Goal: Task Accomplishment & Management: Manage account settings

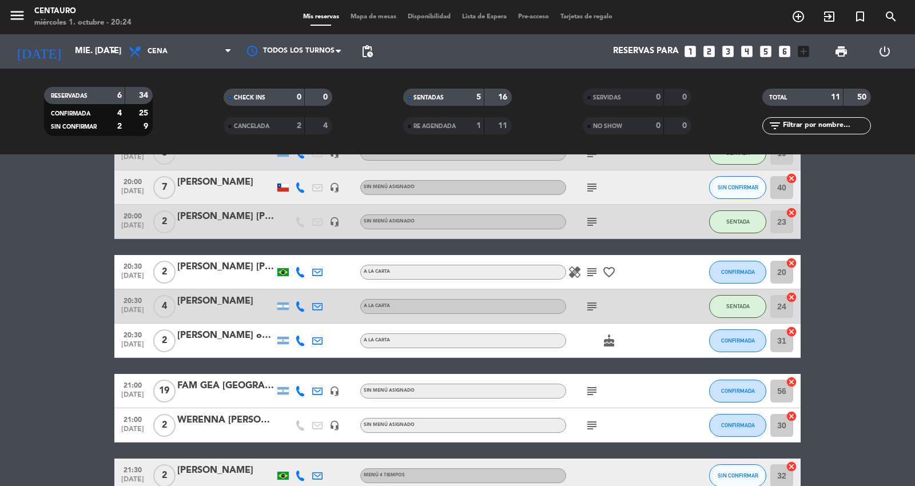
scroll to position [156, 0]
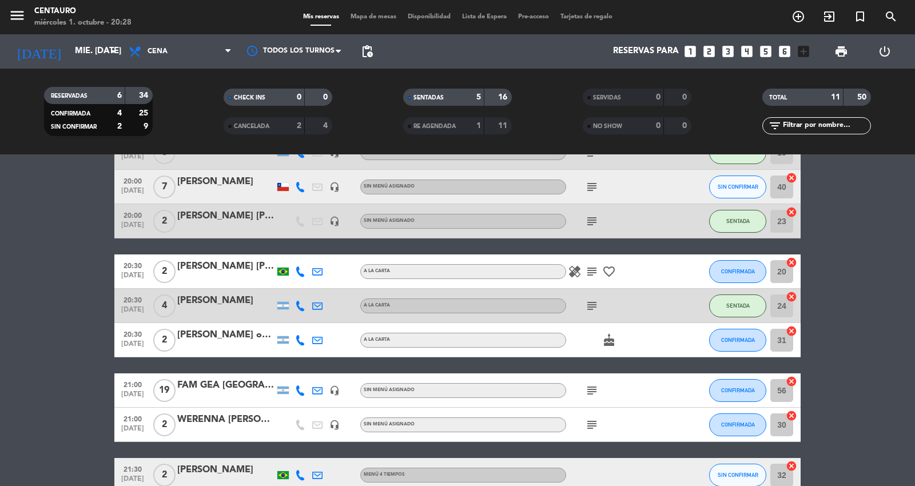
click at [360, 10] on div "menu Centauro miércoles 1. octubre - 20:28 Mis reservas Mapa de mesas Disponibi…" at bounding box center [457, 17] width 915 height 34
click at [372, 13] on div "Mis reservas Mapa de mesas Disponibilidad Lista de Espera Pre-acceso Tarjetas d…" at bounding box center [457, 17] width 321 height 10
click at [372, 14] on span "Mapa de mesas" at bounding box center [373, 17] width 57 height 6
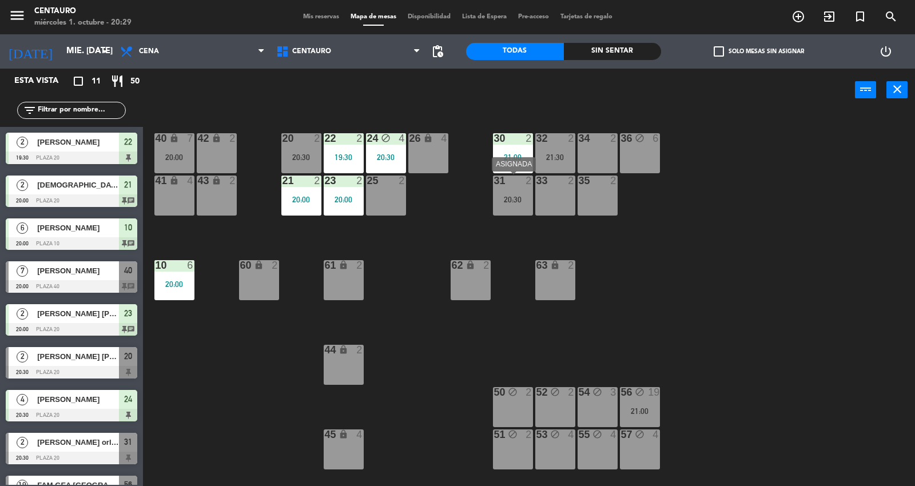
click at [519, 185] on div at bounding box center [512, 181] width 19 height 10
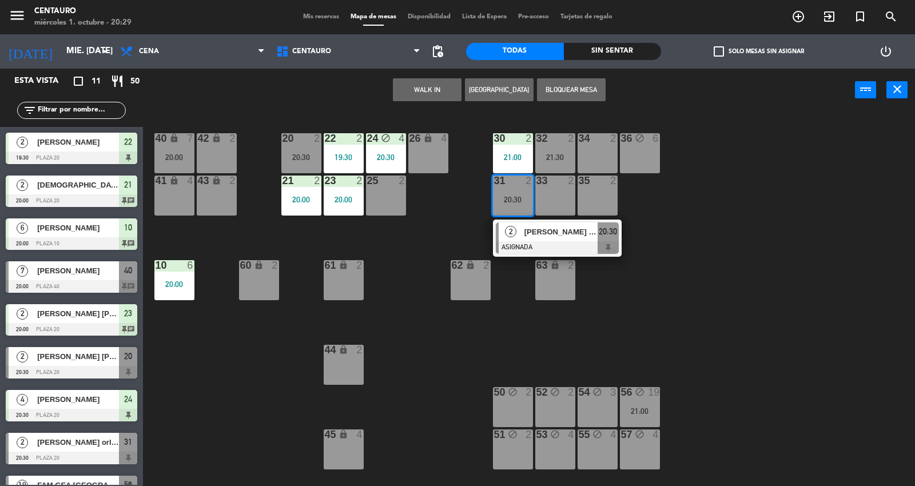
click at [665, 304] on div "20 2 20:30 22 2 19:30 24 block 4 20:30 26 lock 4 40 lock 7 20:00 42 lock 2 30 2…" at bounding box center [533, 300] width 763 height 375
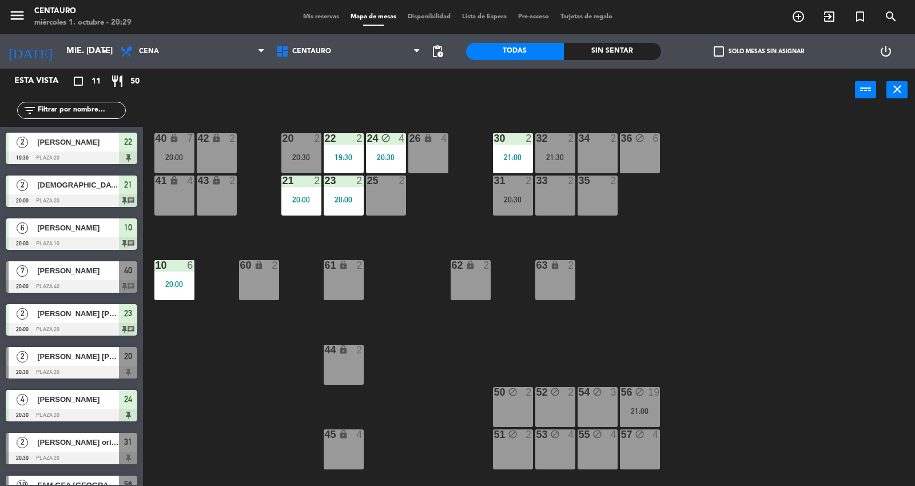
click at [521, 141] on div at bounding box center [512, 138] width 19 height 10
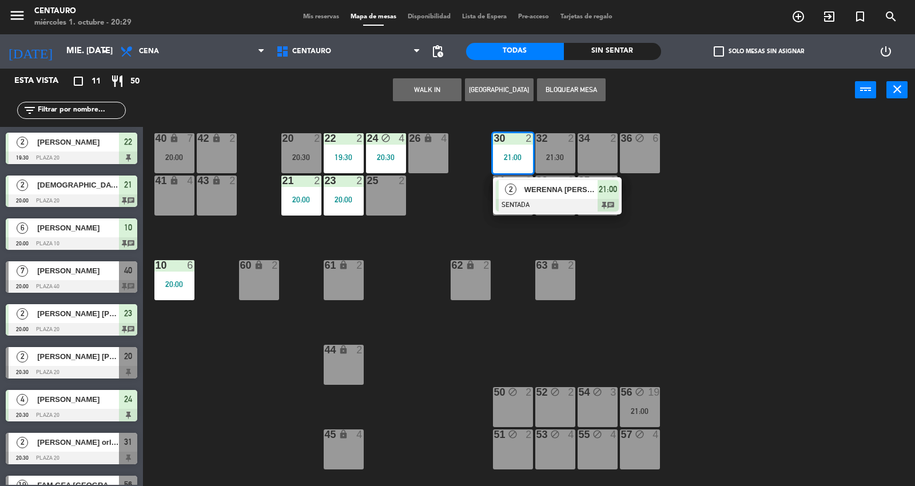
click at [539, 199] on div at bounding box center [557, 205] width 123 height 13
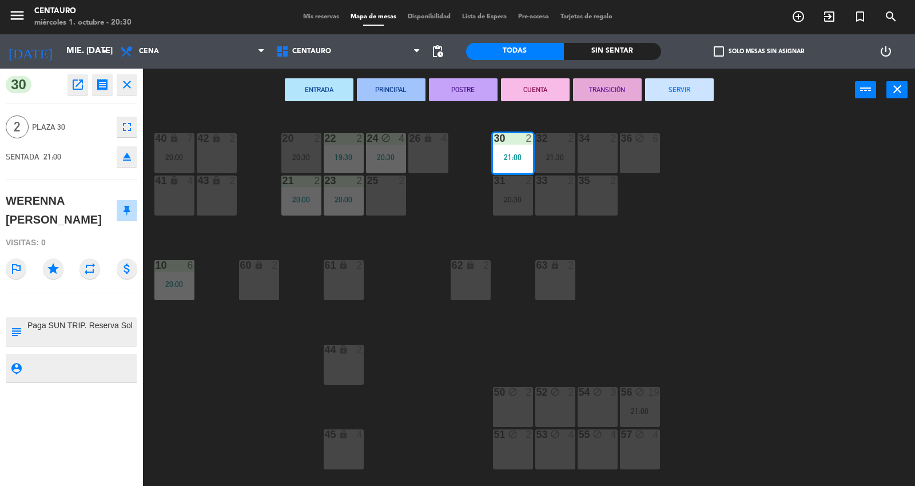
click at [192, 387] on div "20 2 20:30 22 2 19:30 24 block 4 20:30 26 lock 4 40 lock 7 20:00 42 lock 2 30 2…" at bounding box center [533, 300] width 763 height 375
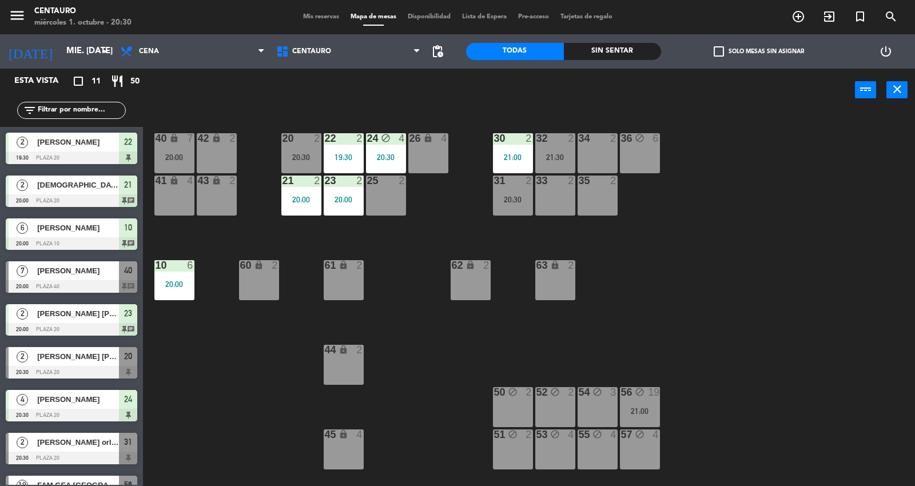
scroll to position [84, 0]
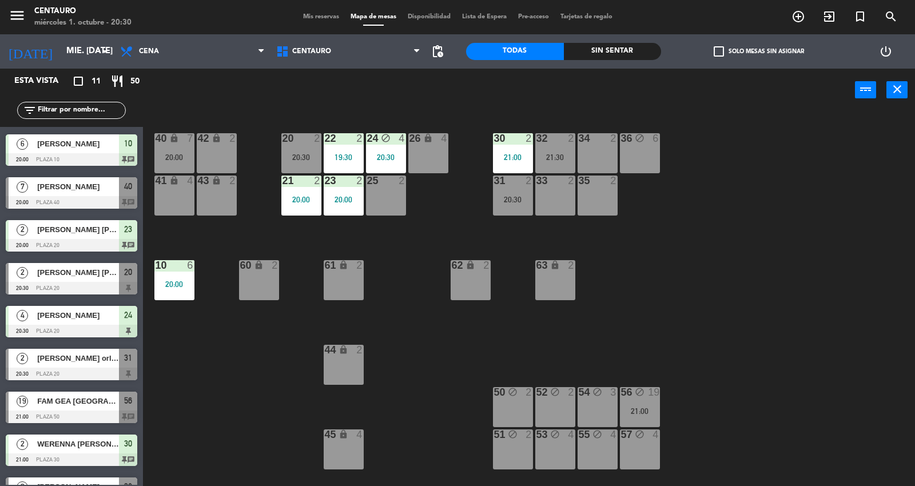
click at [37, 228] on span "[PERSON_NAME] [PERSON_NAME]" at bounding box center [78, 230] width 82 height 12
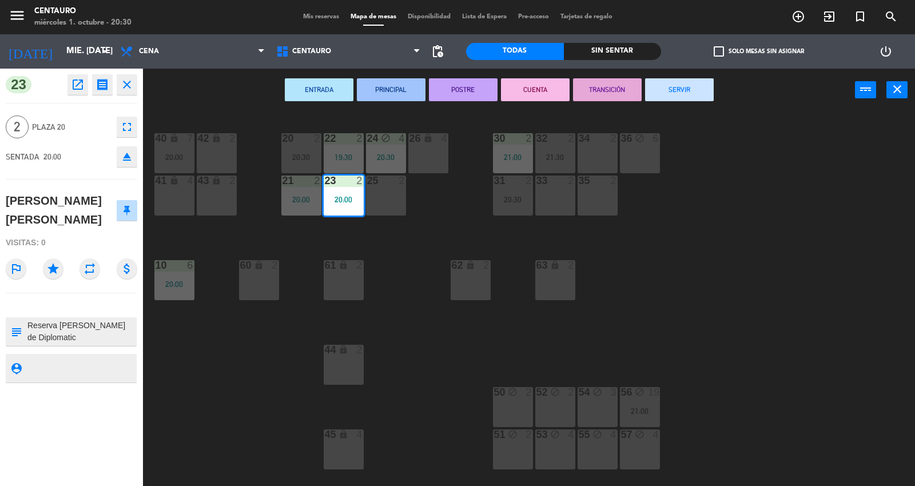
click at [136, 359] on div "person_pin" at bounding box center [71, 368] width 131 height 29
click at [237, 370] on div "20 2 20:30 22 2 19:30 24 block 4 20:30 26 lock 4 40 lock 7 20:00 42 lock 2 30 2…" at bounding box center [533, 300] width 763 height 375
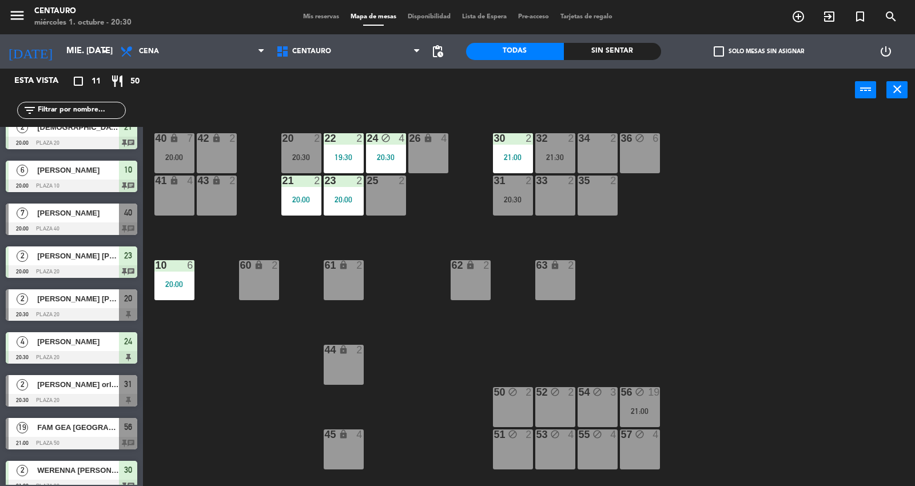
scroll to position [113, 0]
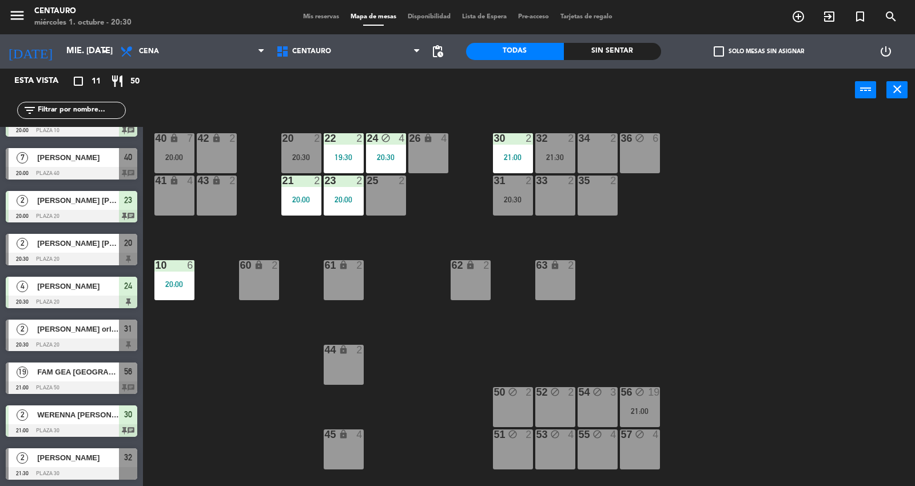
click at [312, 14] on span "Mis reservas" at bounding box center [320, 17] width 47 height 6
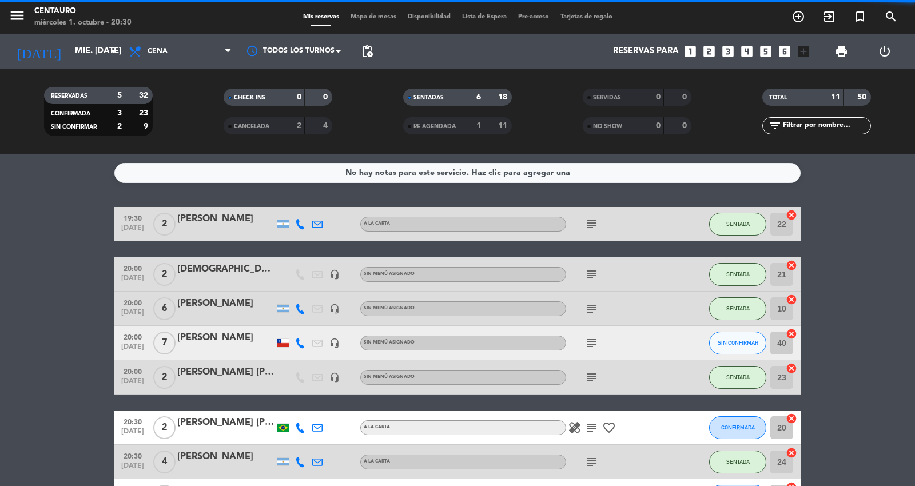
scroll to position [220, 0]
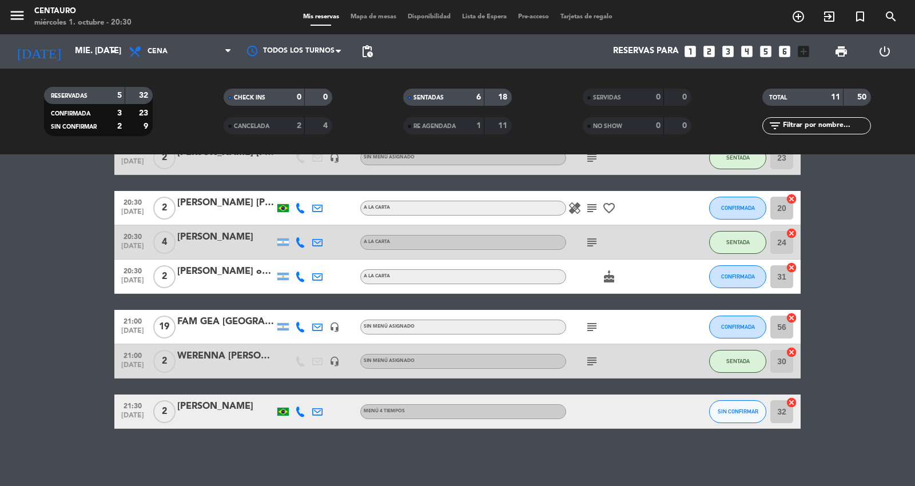
click at [590, 363] on icon "subject" at bounding box center [592, 362] width 14 height 14
click at [47, 355] on bookings-row "19:30 [DATE] 2 [PERSON_NAME] A [PERSON_NAME] subject SENTADA 22 cancel 20:00 [D…" at bounding box center [457, 208] width 915 height 442
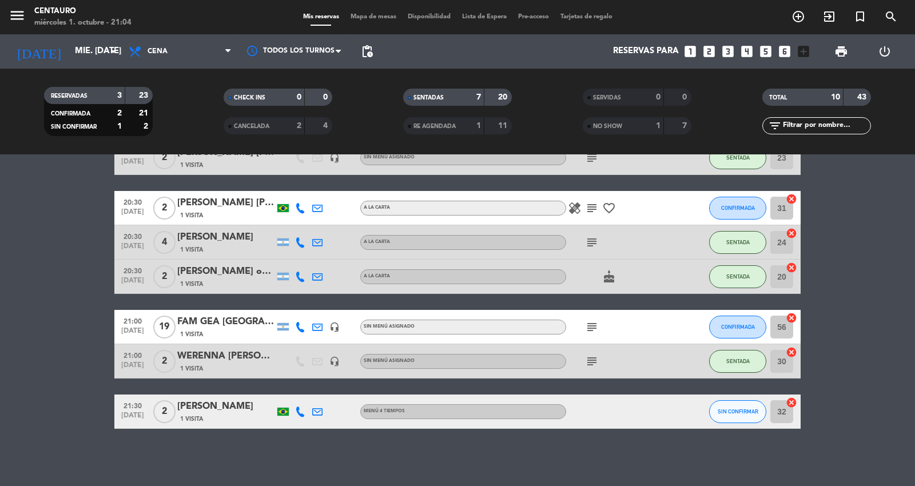
scroll to position [185, 0]
click at [369, 12] on div "Mis reservas Mapa de mesas Disponibilidad Lista de Espera Pre-acceso Tarjetas d…" at bounding box center [457, 17] width 321 height 10
click at [364, 20] on div "Mis reservas Mapa de mesas Disponibilidad Lista de Espera Pre-acceso Tarjetas d…" at bounding box center [457, 17] width 321 height 10
click at [364, 18] on span "Mapa de mesas" at bounding box center [373, 17] width 57 height 6
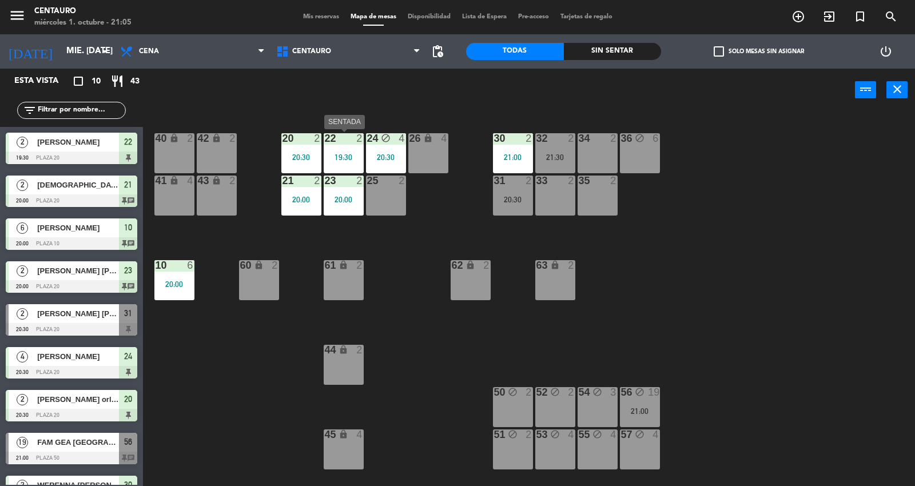
click at [334, 156] on div "19:30" at bounding box center [344, 157] width 40 height 8
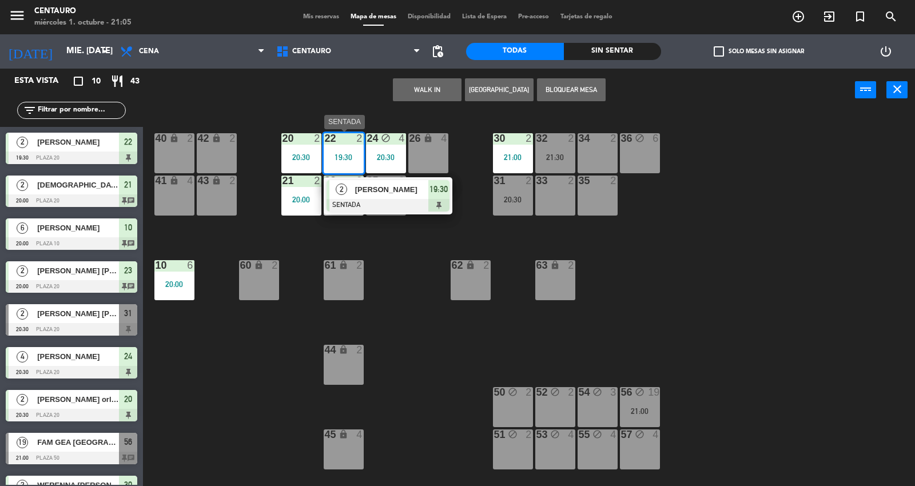
click at [373, 189] on span "[PERSON_NAME]" at bounding box center [391, 190] width 73 height 12
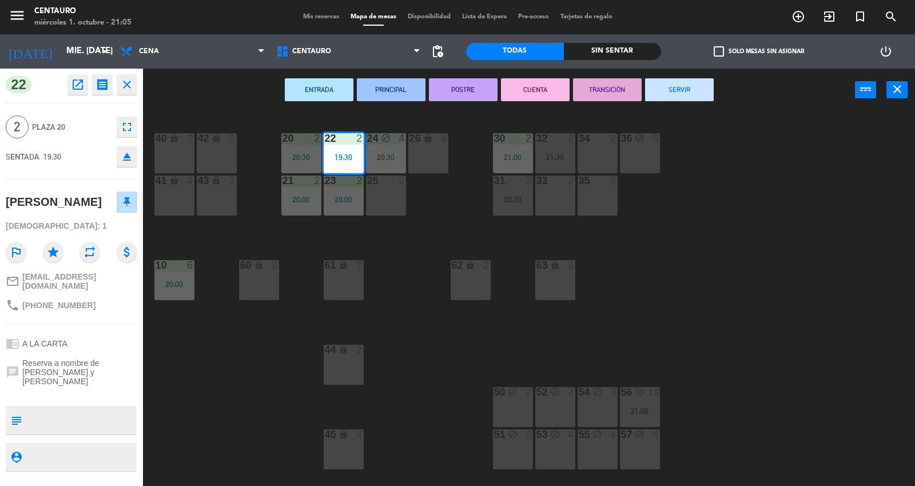
click at [673, 87] on button "SERVIR" at bounding box center [679, 89] width 69 height 23
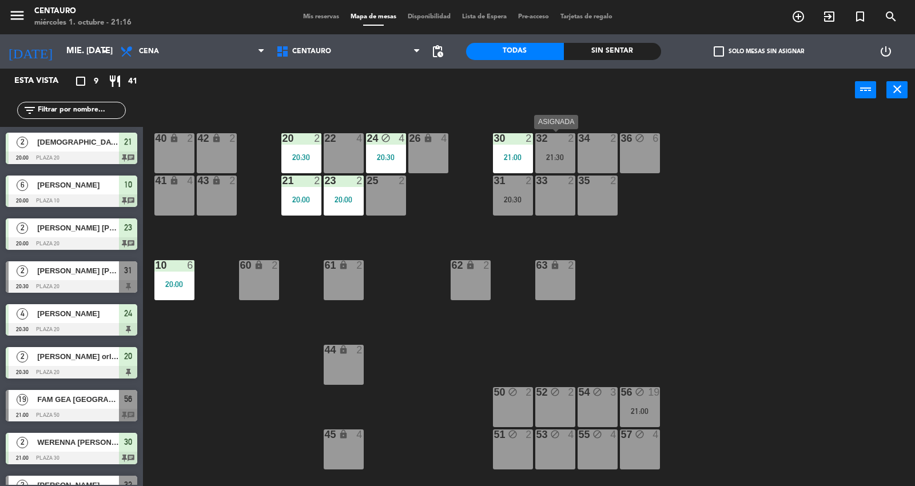
click at [553, 137] on div at bounding box center [555, 138] width 19 height 10
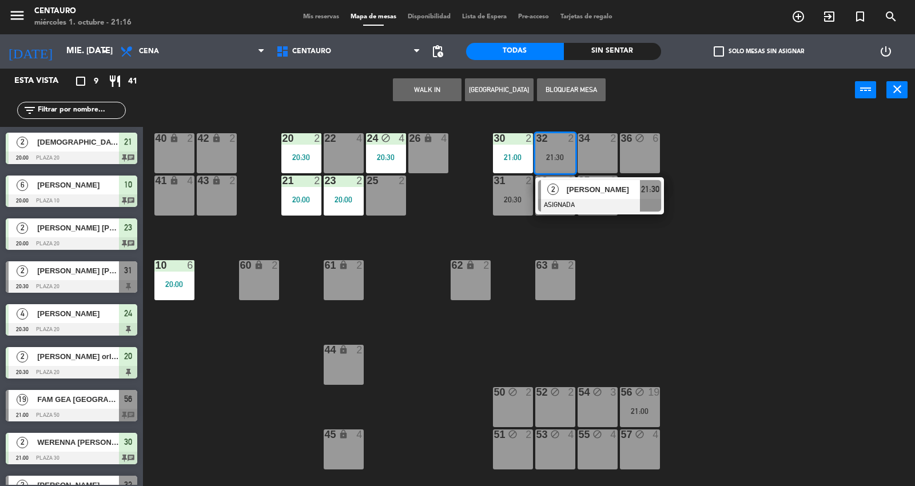
click at [347, 140] on div at bounding box center [343, 138] width 19 height 10
click at [425, 88] on div "Mover Bloquear Mesa power_input close" at bounding box center [499, 90] width 712 height 43
click at [429, 88] on button "Mover" at bounding box center [463, 89] width 69 height 23
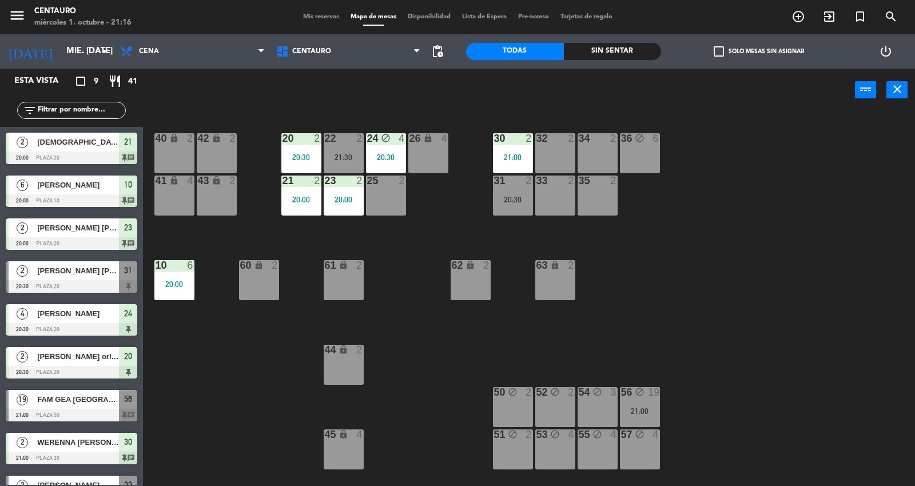
click at [872, 343] on div "20 2 20:30 22 2 21:30 24 block 4 20:30 26 lock 4 40 lock 2 42 lock 2 30 2 21:00…" at bounding box center [533, 300] width 763 height 375
click at [316, 21] on div "Mis reservas Mapa de mesas Disponibilidad Lista de Espera Pre-acceso Tarjetas d…" at bounding box center [457, 17] width 321 height 10
click at [316, 14] on span "Mis reservas" at bounding box center [320, 17] width 47 height 6
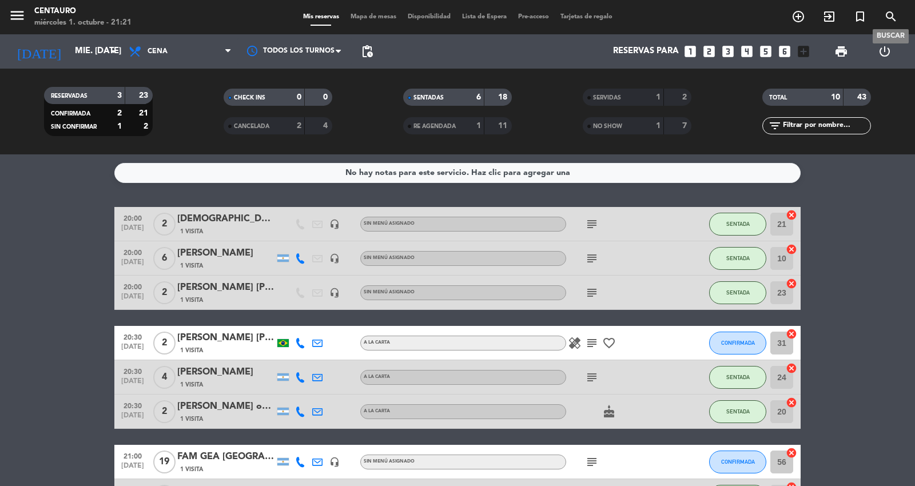
click at [896, 10] on icon "search" at bounding box center [891, 17] width 14 height 14
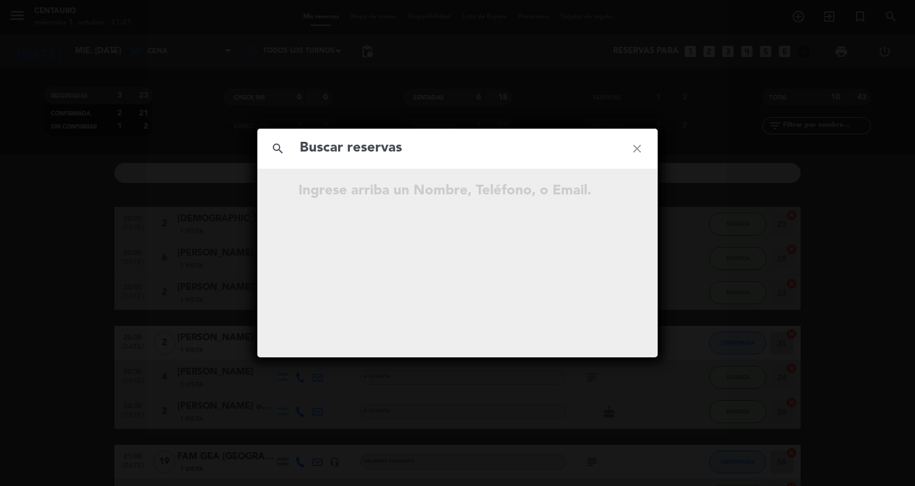
click at [632, 147] on icon "close" at bounding box center [637, 148] width 41 height 41
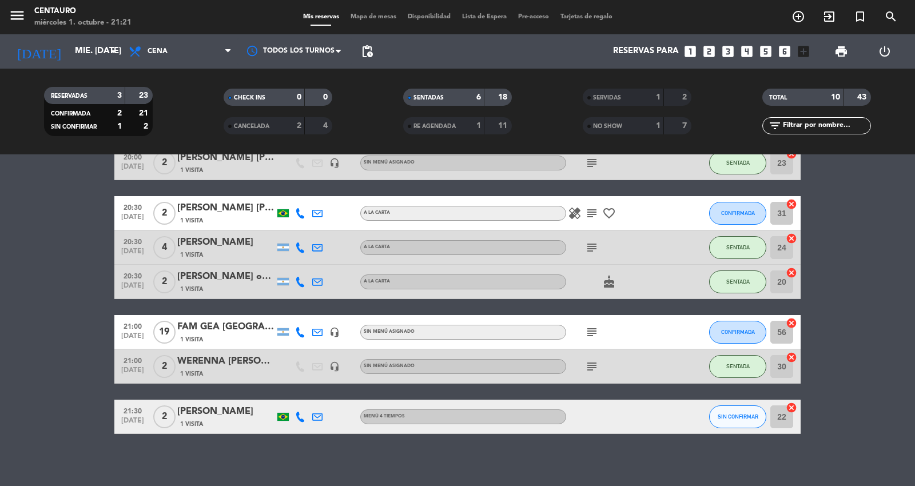
scroll to position [134, 0]
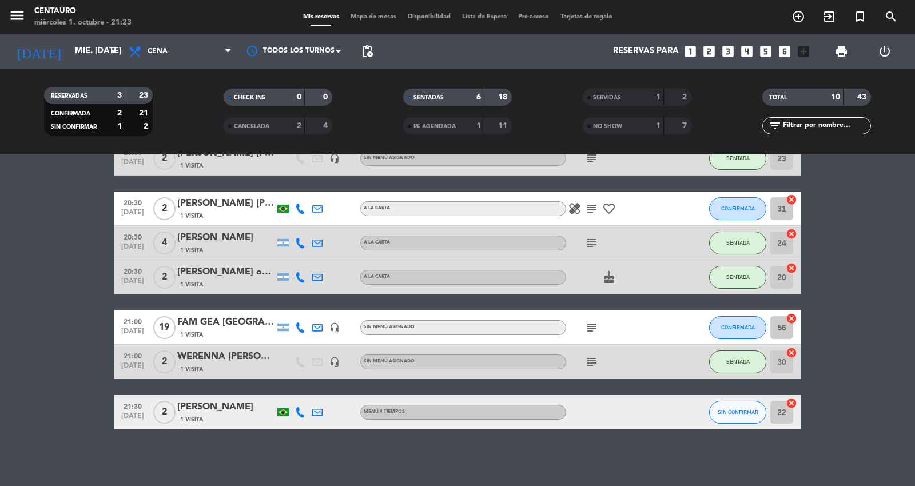
click at [733, 339] on div "CONFIRMADA" at bounding box center [737, 328] width 57 height 34
click at [735, 329] on span "CONFIRMADA" at bounding box center [738, 327] width 34 height 6
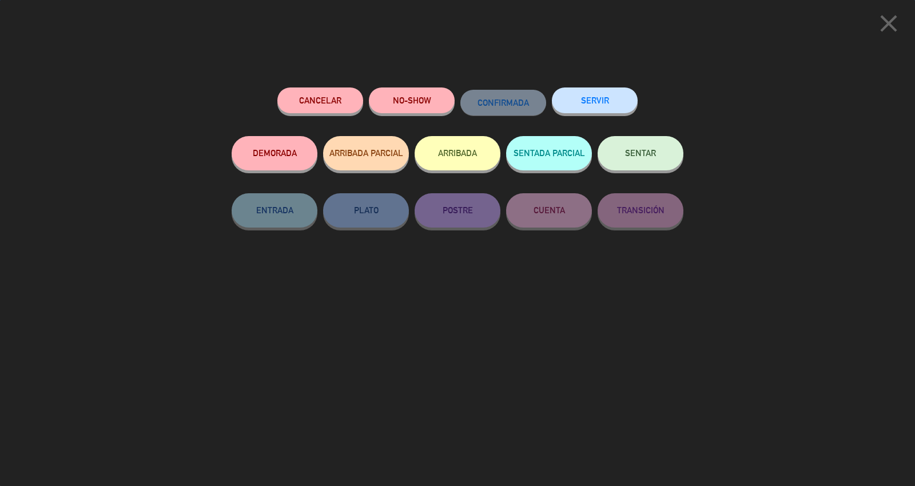
click at [630, 158] on span "SENTAR" at bounding box center [640, 153] width 31 height 10
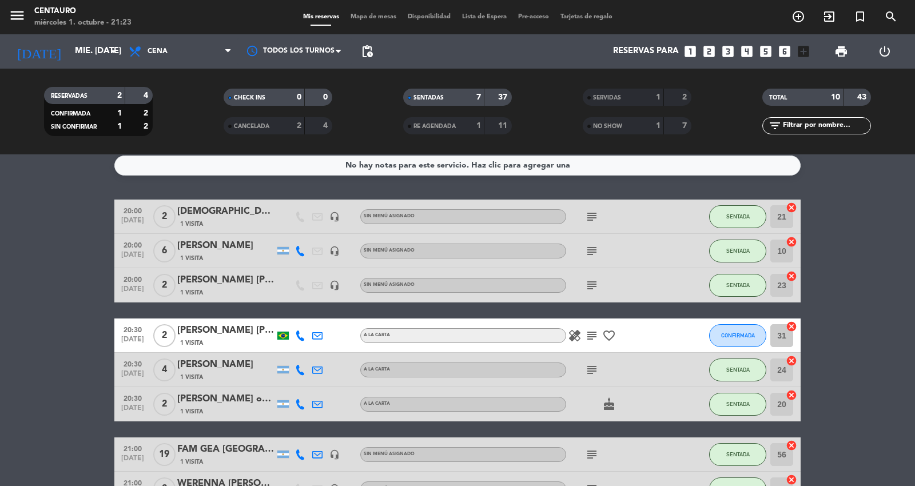
scroll to position [0, 0]
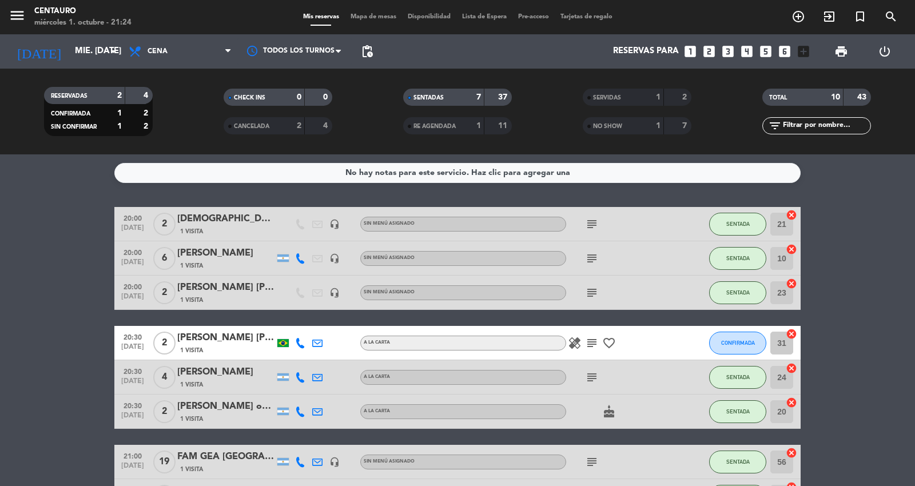
click at [606, 416] on icon "cake" at bounding box center [609, 412] width 14 height 14
click at [586, 416] on div "cake CUMPLEAÑOS" at bounding box center [617, 412] width 103 height 34
click at [593, 376] on icon "subject" at bounding box center [592, 378] width 14 height 14
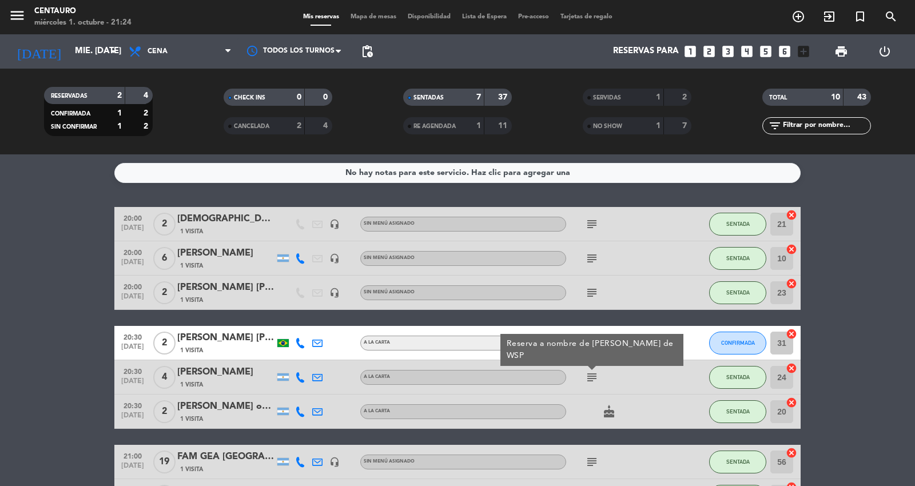
click at [591, 465] on icon "subject" at bounding box center [592, 462] width 14 height 14
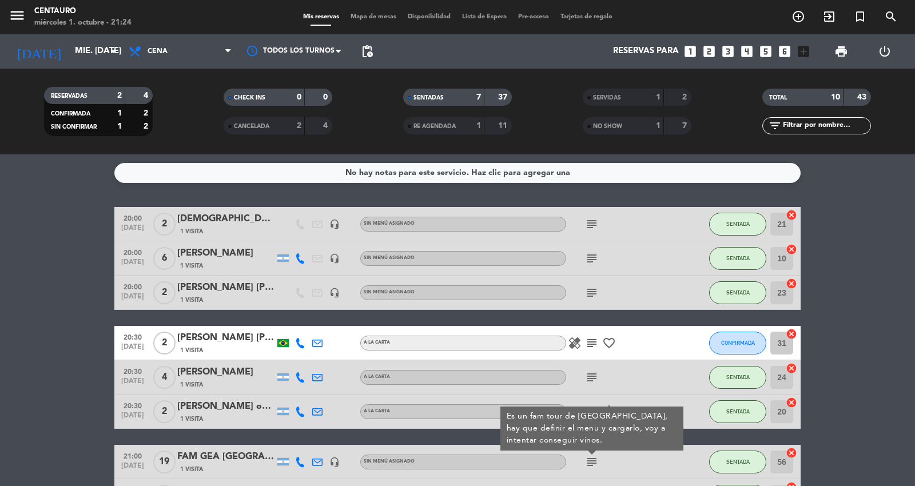
click at [626, 462] on div "subject Es un fam tour de [GEOGRAPHIC_DATA], hay que definir el menu y cargarlo…" at bounding box center [617, 462] width 103 height 34
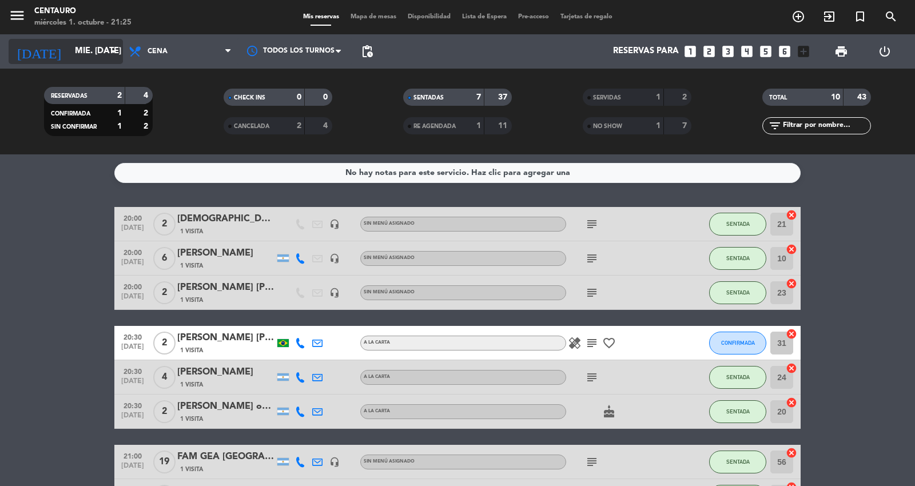
click at [104, 57] on input "mié. [DATE]" at bounding box center [124, 52] width 110 height 22
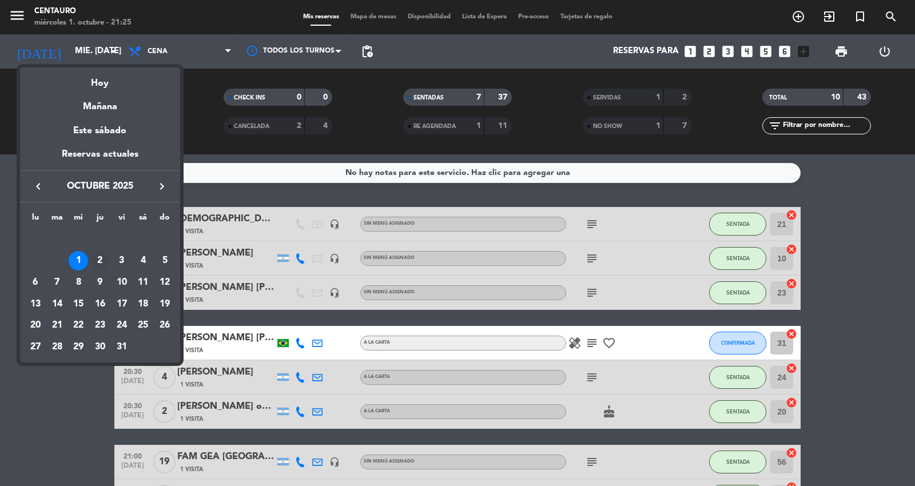
click at [101, 256] on div "2" at bounding box center [99, 260] width 19 height 19
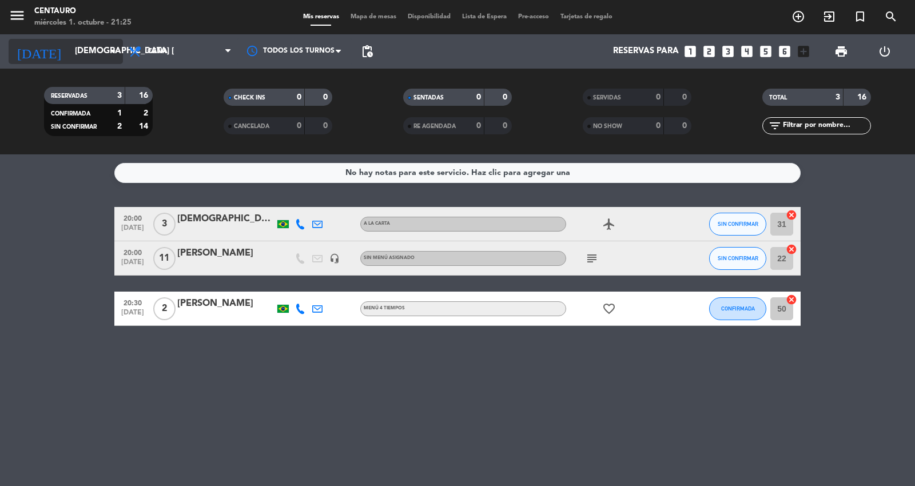
click at [103, 43] on input "[DEMOGRAPHIC_DATA] [DATE]" at bounding box center [124, 52] width 110 height 22
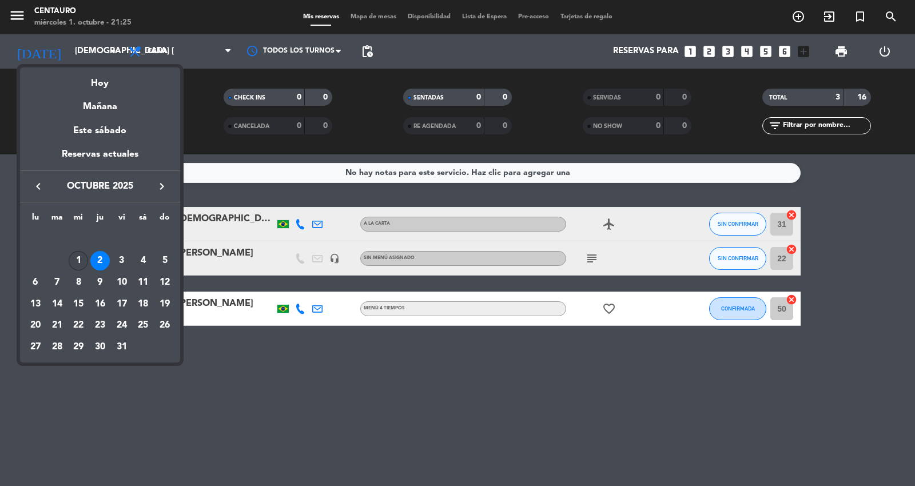
click at [75, 256] on div "1" at bounding box center [78, 260] width 19 height 19
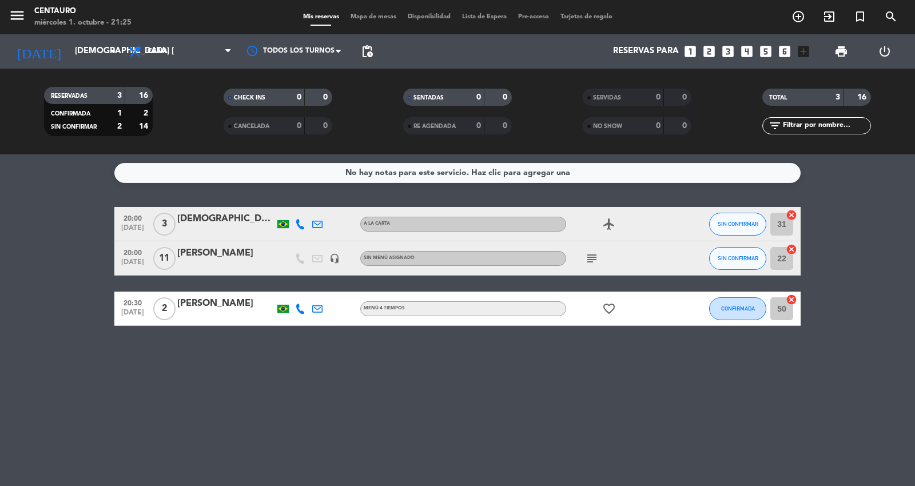
type input "mié. [DATE]"
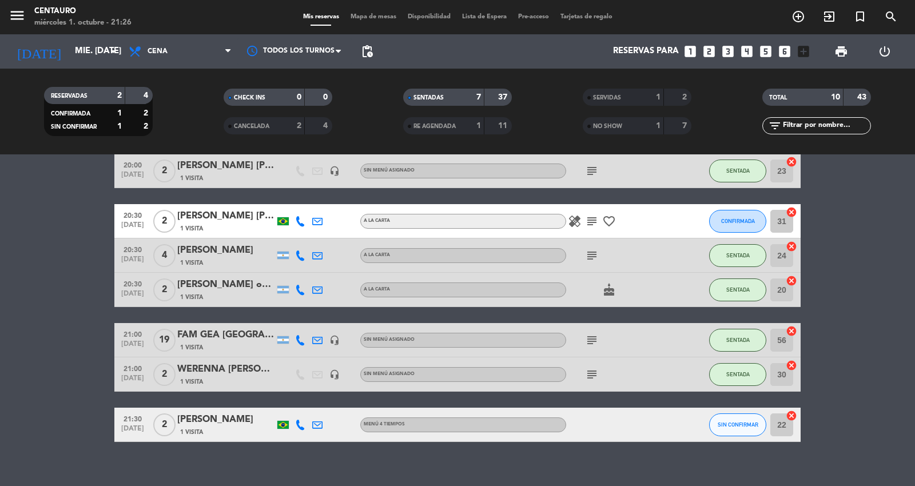
scroll to position [127, 0]
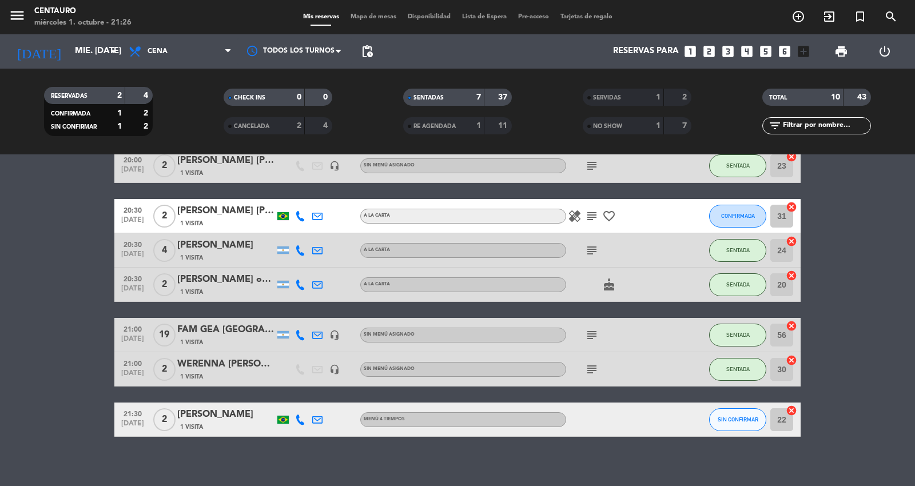
click at [630, 128] on div "NO SHOW" at bounding box center [612, 126] width 53 height 13
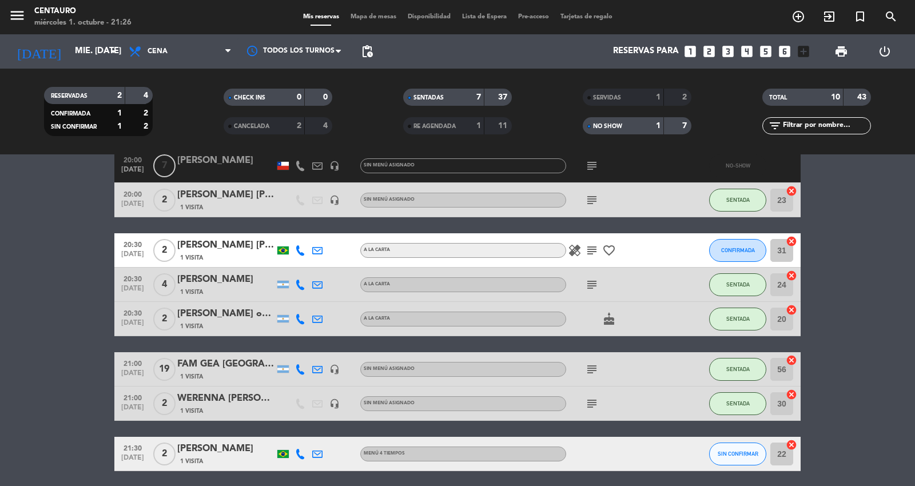
click at [223, 169] on div at bounding box center [225, 173] width 97 height 9
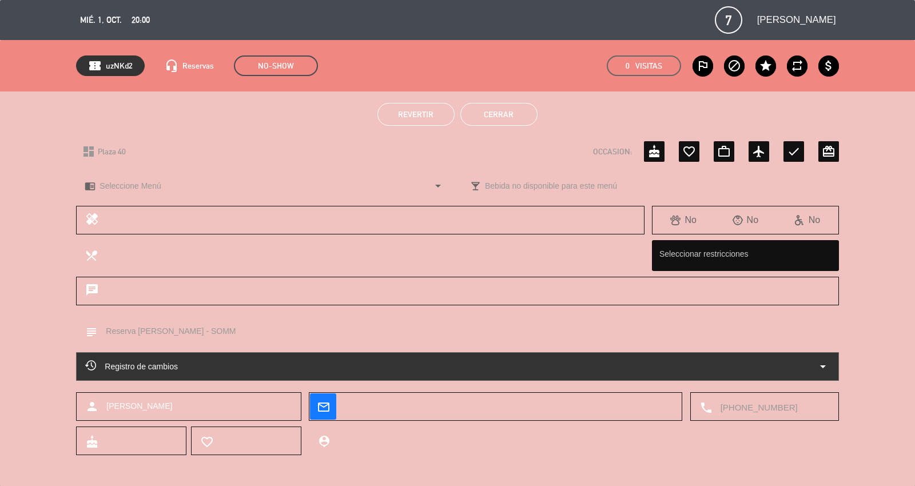
click at [437, 116] on button "Revertir" at bounding box center [416, 114] width 77 height 23
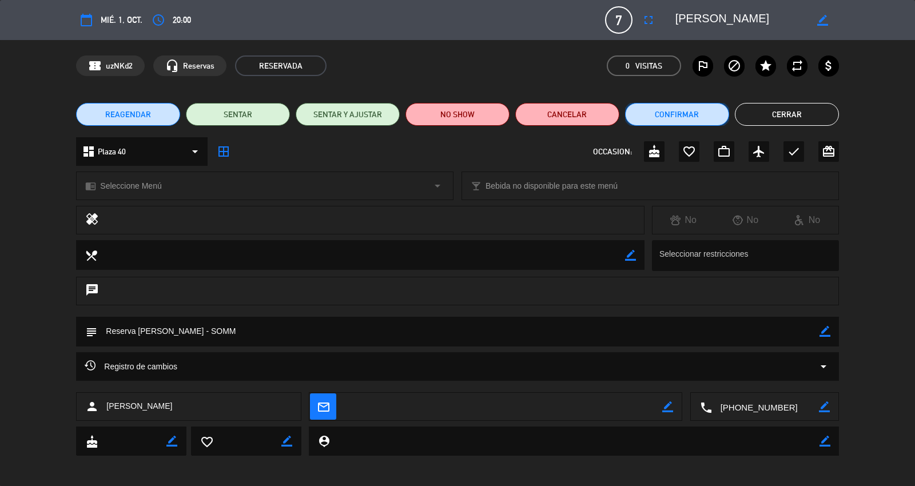
click at [712, 114] on button "Confirmar" at bounding box center [677, 114] width 104 height 23
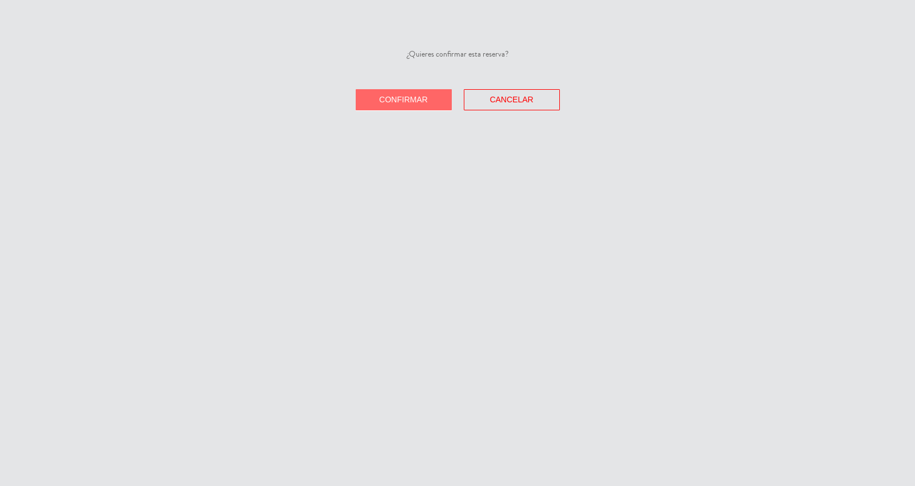
click at [412, 92] on button "Confirmar" at bounding box center [404, 99] width 96 height 21
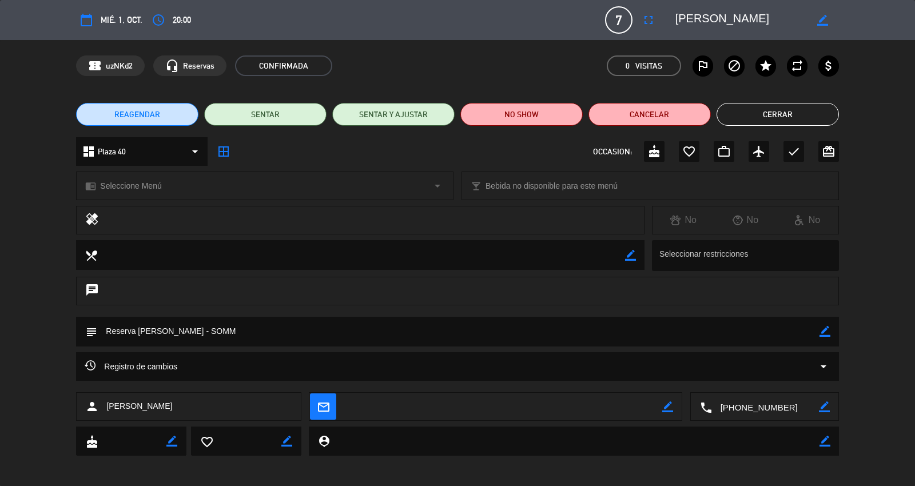
click at [763, 113] on button "Cerrar" at bounding box center [778, 114] width 122 height 23
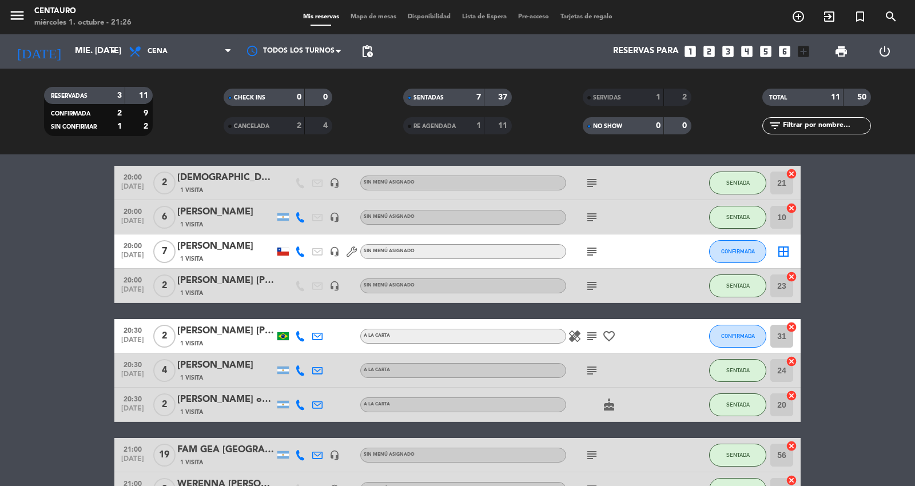
scroll to position [63, 0]
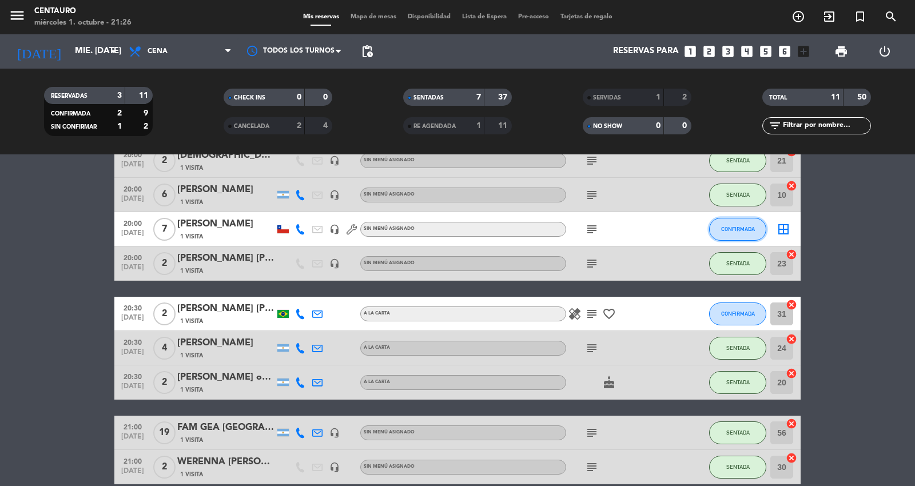
click at [739, 226] on span "CONFIRMADA" at bounding box center [738, 229] width 34 height 6
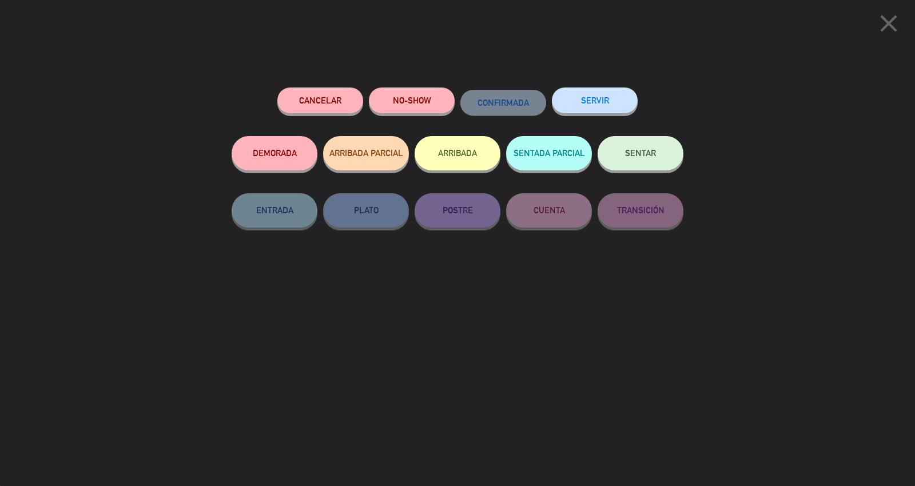
click at [634, 143] on button "SENTAR" at bounding box center [641, 153] width 86 height 34
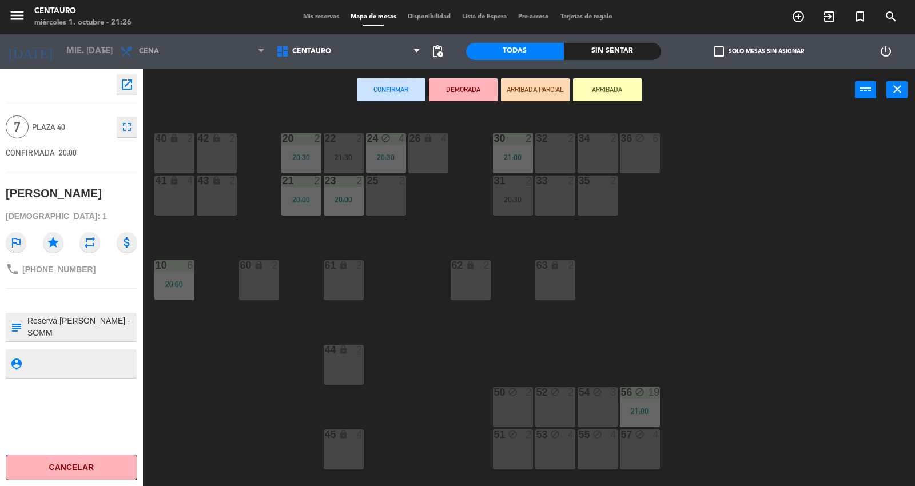
click at [317, 15] on span "Mis reservas" at bounding box center [320, 17] width 47 height 6
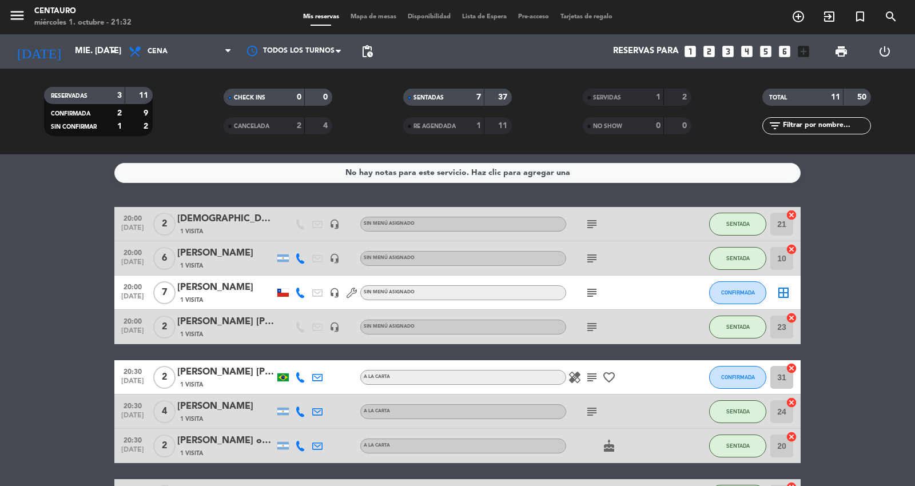
click at [370, 16] on span "Mapa de mesas" at bounding box center [373, 17] width 57 height 6
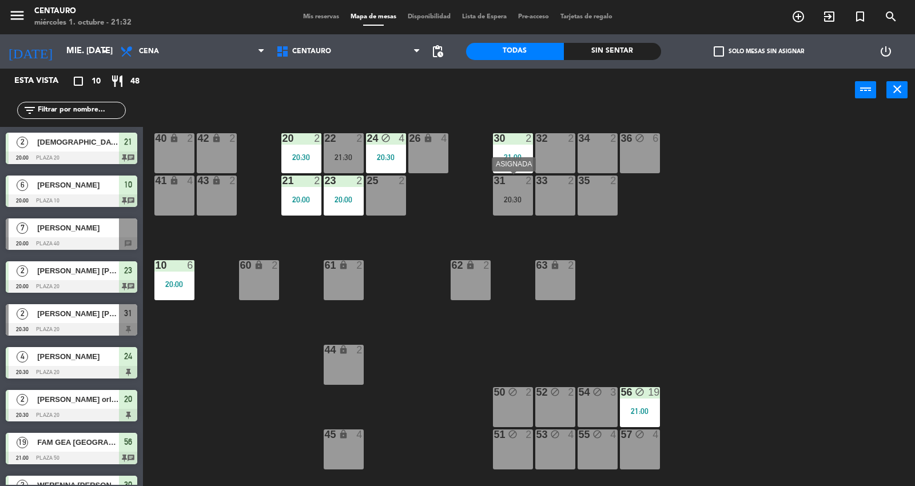
click at [517, 203] on div "20:30" at bounding box center [513, 200] width 40 height 8
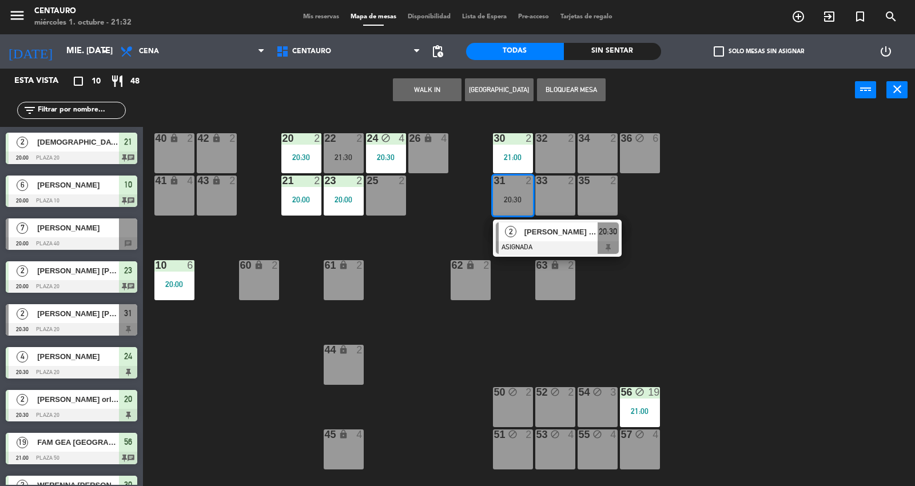
click at [528, 239] on div "[PERSON_NAME] [PERSON_NAME]" at bounding box center [560, 232] width 74 height 19
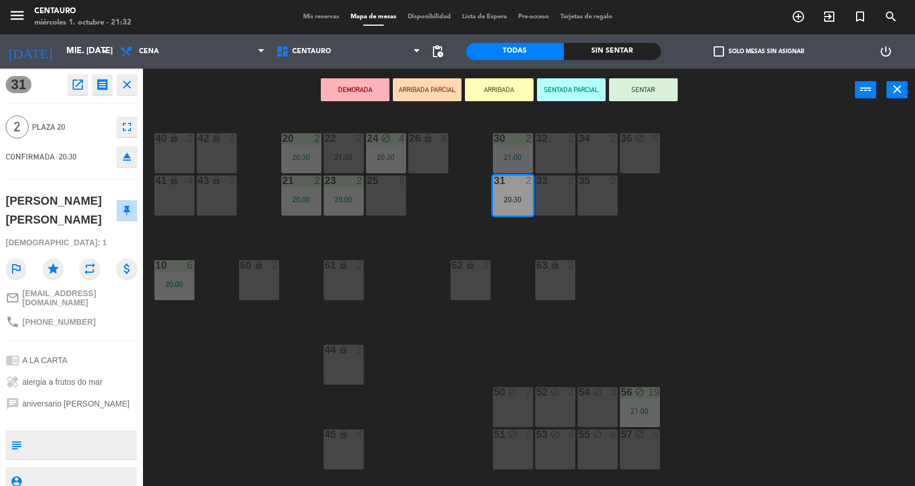
drag, startPoint x: 124, startPoint y: 452, endPoint x: 233, endPoint y: 310, distance: 179.9
click at [132, 448] on textarea at bounding box center [80, 445] width 109 height 24
click at [312, 12] on div "Mis reservas Mapa de mesas Disponibilidad Lista de Espera Pre-acceso Tarjetas d…" at bounding box center [457, 17] width 321 height 10
click at [309, 18] on span "Mis reservas" at bounding box center [320, 17] width 47 height 6
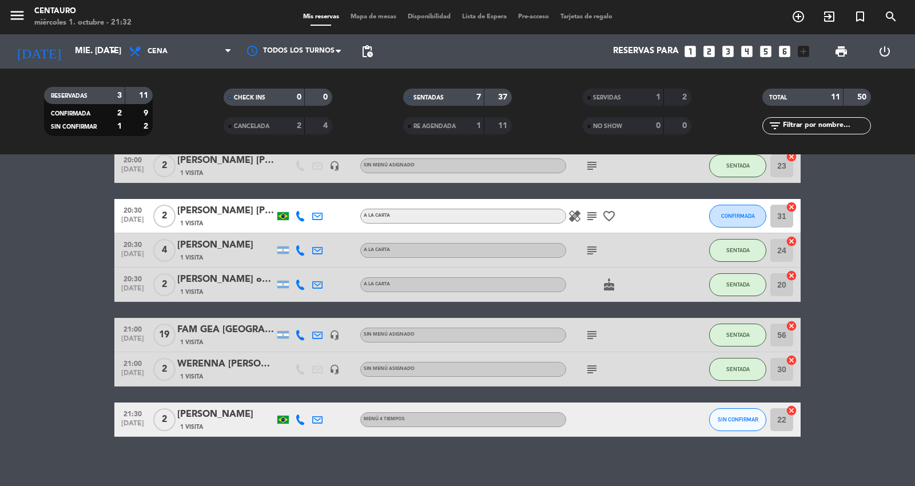
scroll to position [169, 0]
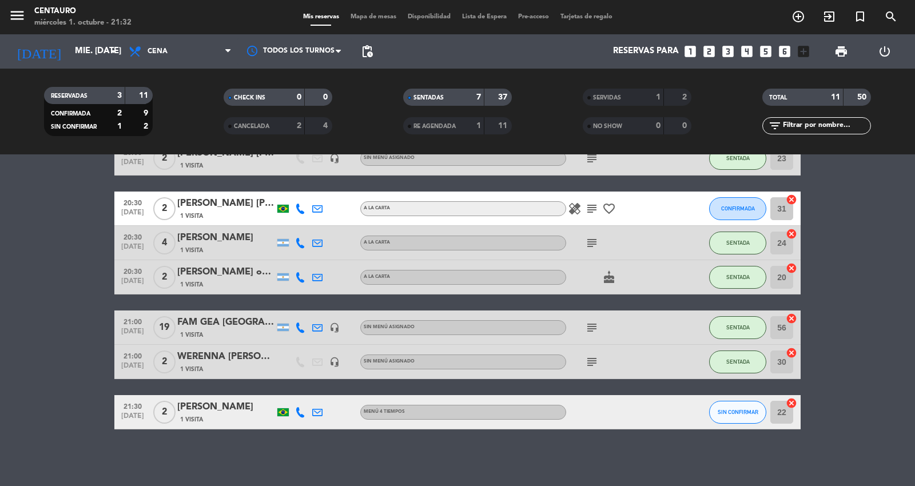
click at [251, 209] on div "[PERSON_NAME] [PERSON_NAME]" at bounding box center [225, 203] width 97 height 15
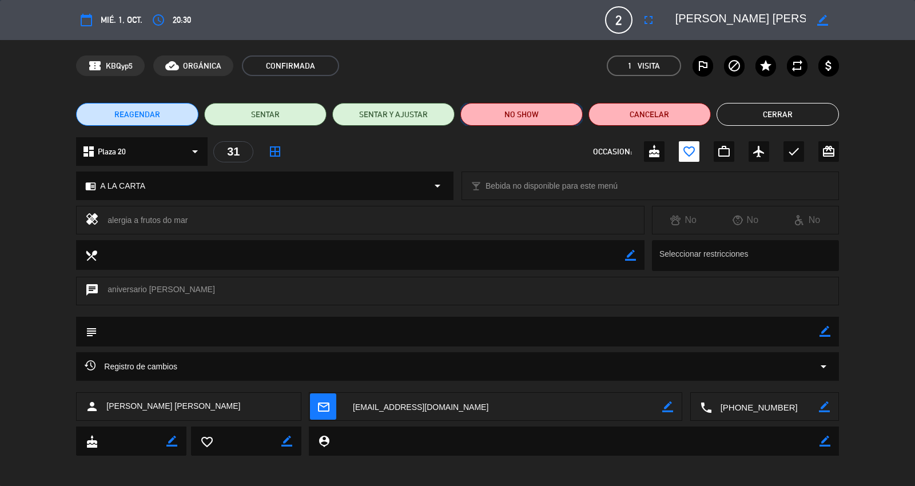
click at [530, 116] on button "NO SHOW" at bounding box center [522, 114] width 122 height 23
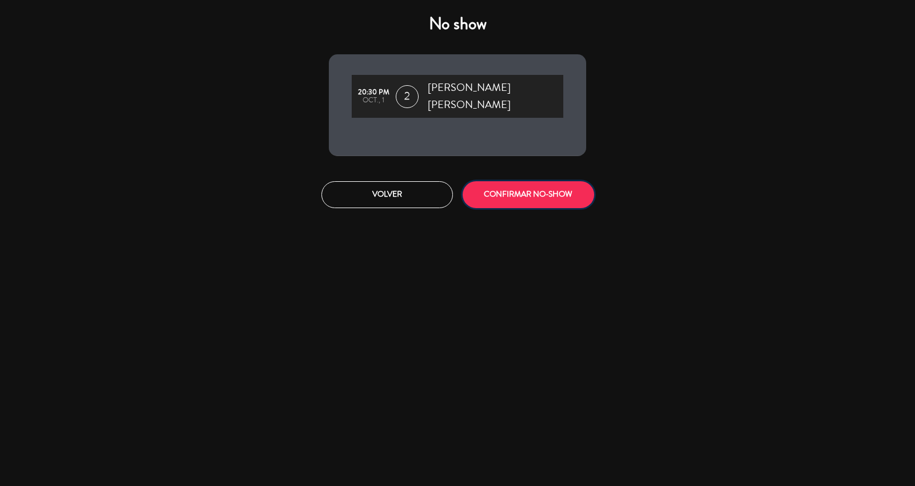
click at [544, 185] on button "CONFIRMAR NO-SHOW" at bounding box center [529, 194] width 132 height 27
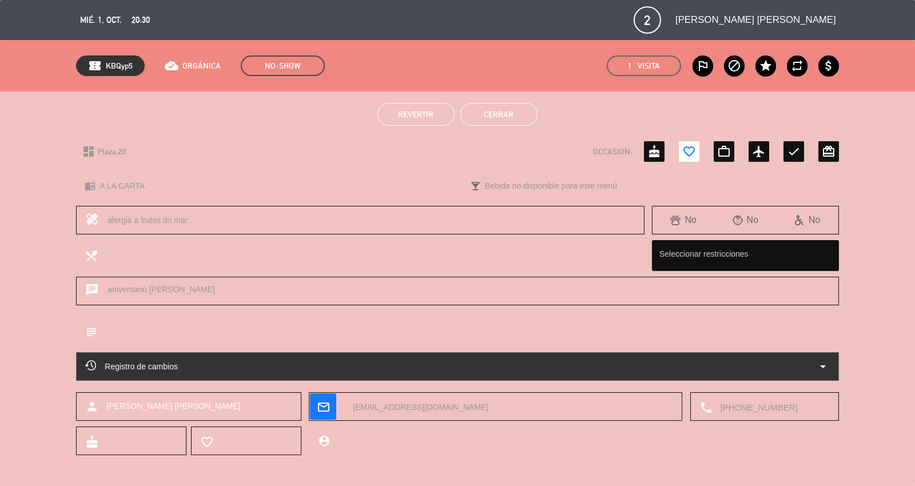
click at [502, 112] on button "Cerrar" at bounding box center [499, 114] width 77 height 23
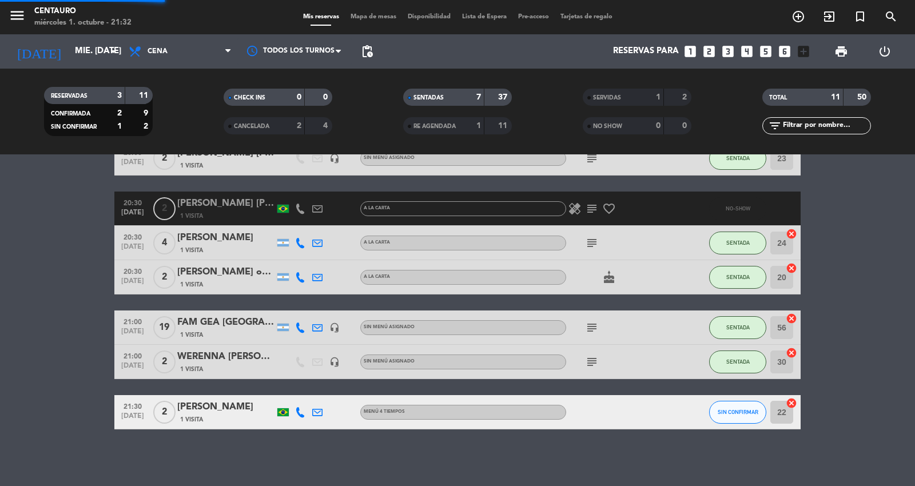
scroll to position [134, 0]
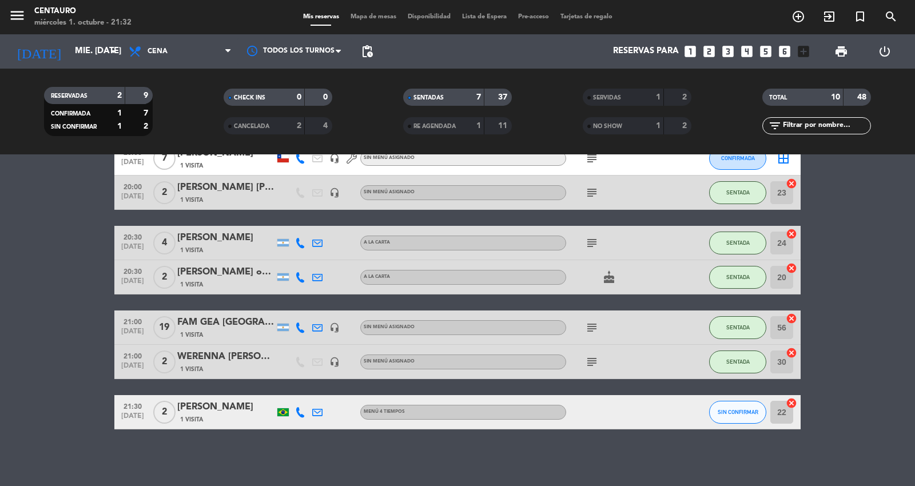
click at [367, 16] on span "Mapa de mesas" at bounding box center [373, 17] width 57 height 6
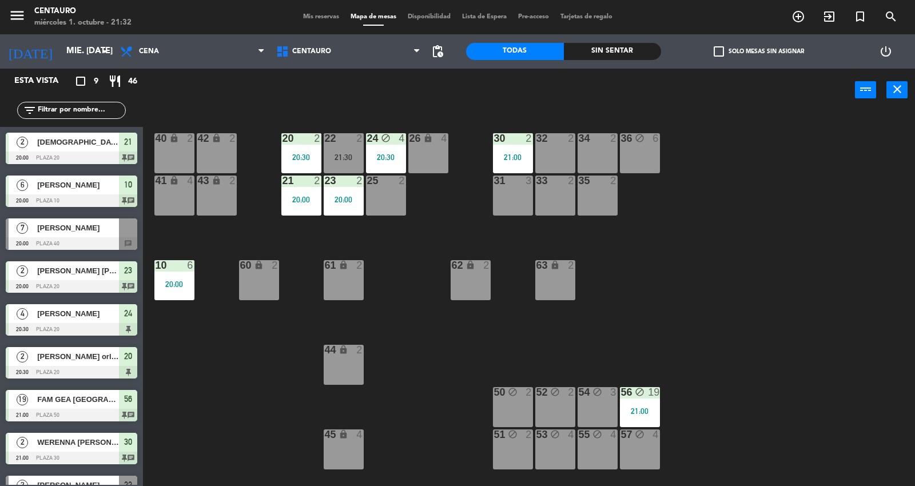
click at [164, 149] on div "40 lock 2" at bounding box center [174, 153] width 40 height 40
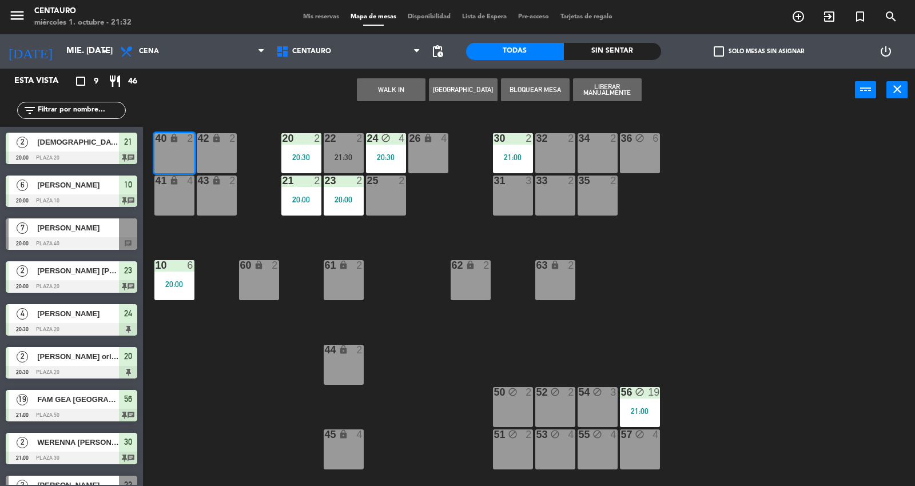
click at [374, 82] on button "WALK IN" at bounding box center [391, 89] width 69 height 23
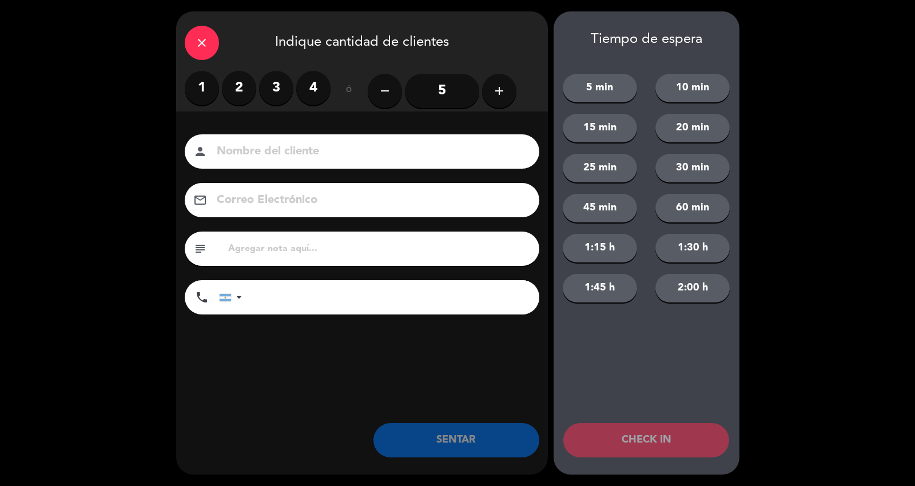
click at [483, 96] on button "add" at bounding box center [499, 91] width 34 height 34
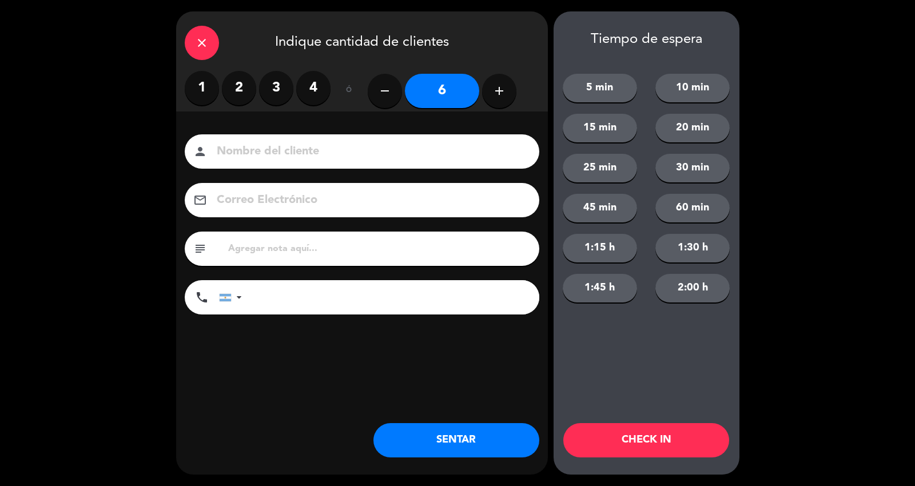
click at [483, 96] on button "add" at bounding box center [499, 91] width 34 height 34
type input "9"
click at [499, 441] on button "SENTAR" at bounding box center [457, 440] width 166 height 34
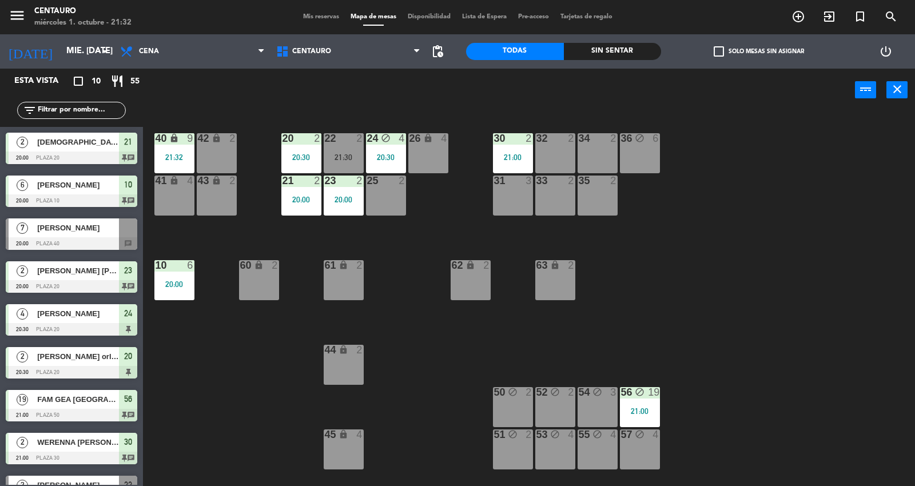
click at [316, 20] on div "Mis reservas Mapa de mesas Disponibilidad Lista de Espera Pre-acceso Tarjetas d…" at bounding box center [457, 17] width 321 height 10
click at [316, 18] on span "Mis reservas" at bounding box center [320, 17] width 47 height 6
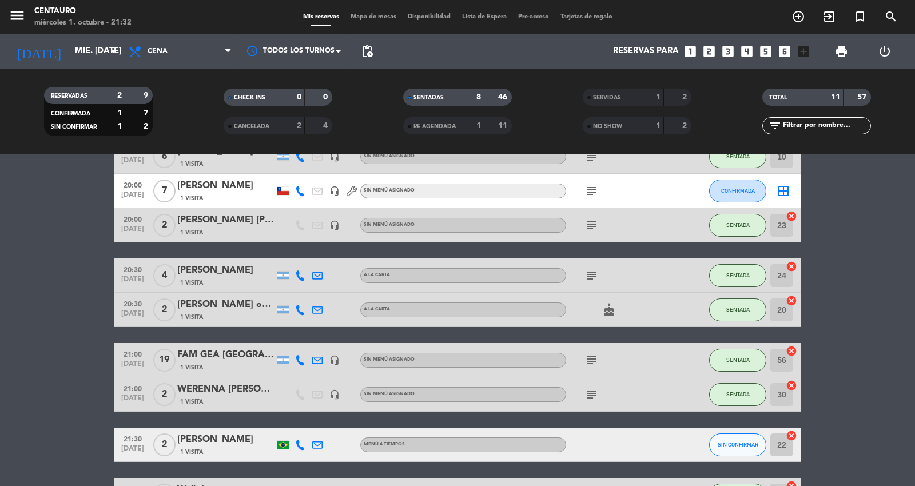
scroll to position [127, 0]
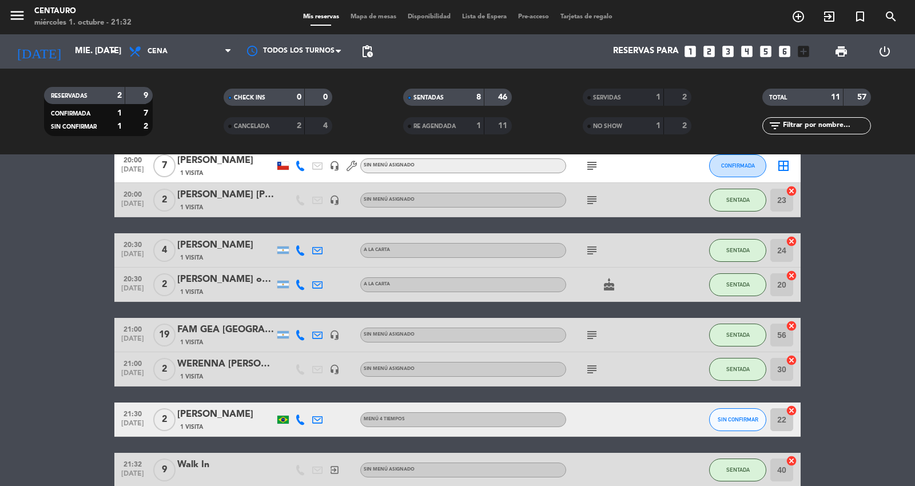
click at [394, 19] on span "Mapa de mesas" at bounding box center [373, 17] width 57 height 6
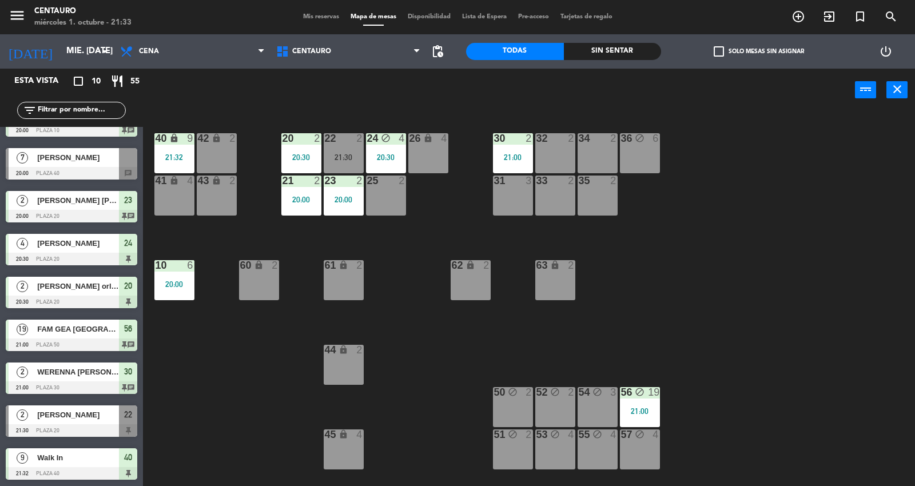
scroll to position [71, 0]
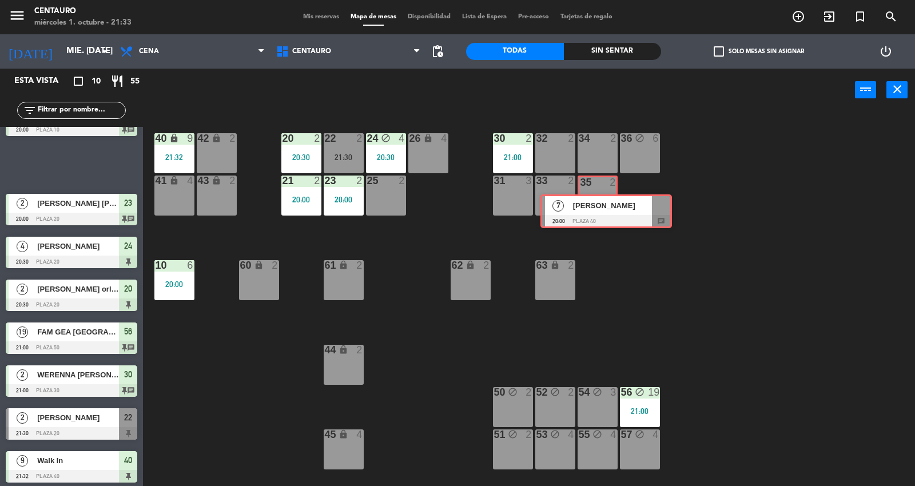
drag, startPoint x: 65, startPoint y: 154, endPoint x: 600, endPoint y: 201, distance: 536.9
click at [600, 201] on div "Esta vista crop_square 10 restaurant 55 filter_list 2 [PERSON_NAME] [GEOGRAPHIC…" at bounding box center [457, 278] width 915 height 419
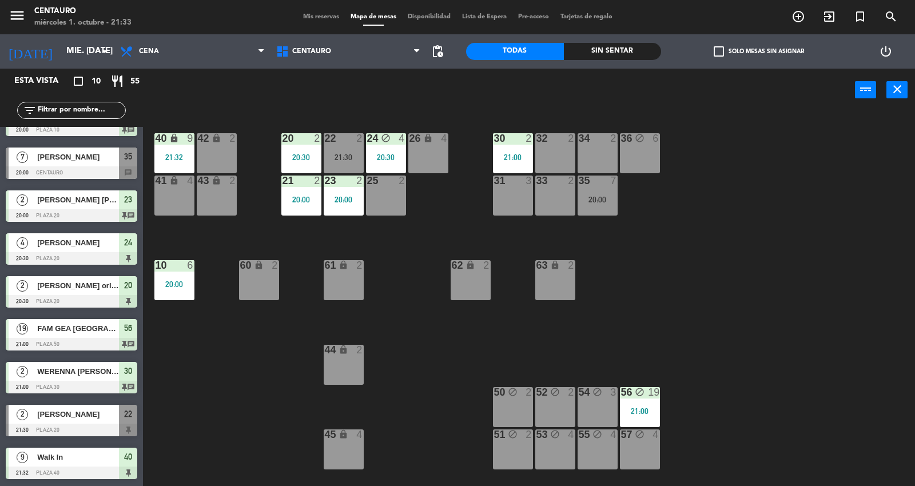
click at [600, 201] on div "20:00" at bounding box center [598, 200] width 40 height 8
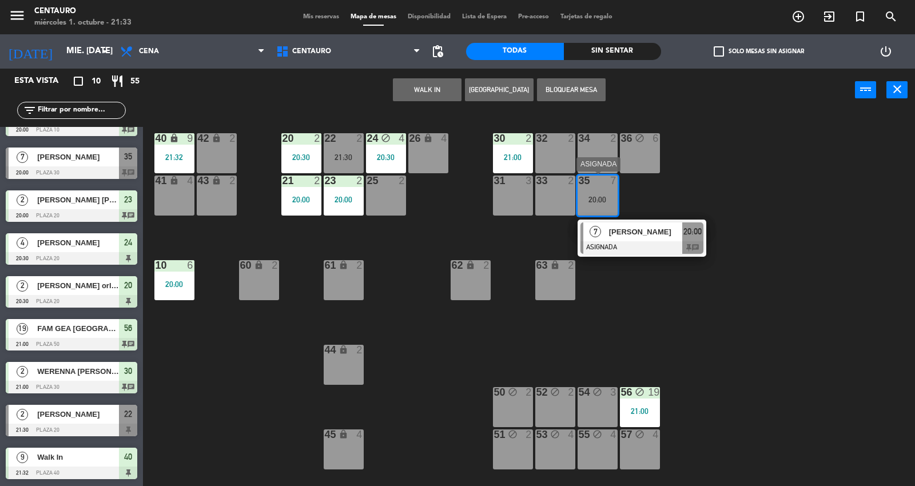
click at [648, 239] on div "[PERSON_NAME]" at bounding box center [645, 232] width 74 height 19
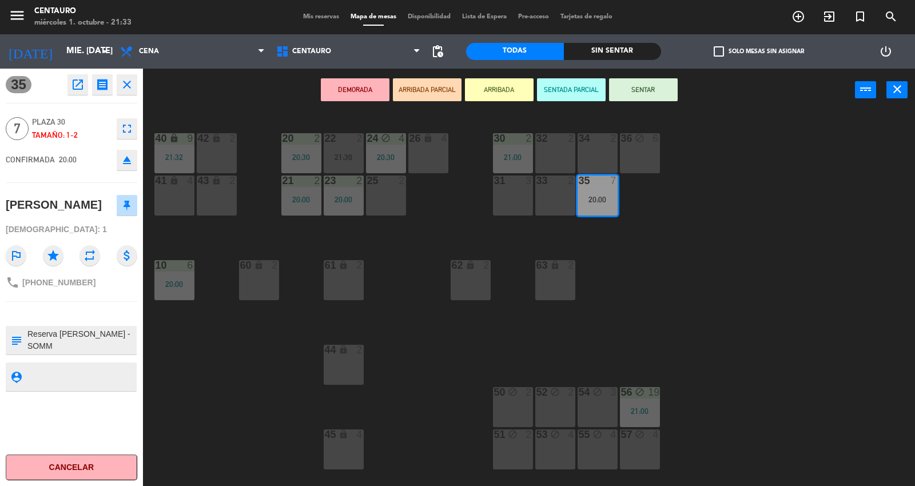
click at [661, 103] on div "DEMORADA ARRIBADA PARCIAL ARRIBADA SENTADA PARCIAL SENTAR power_input close" at bounding box center [499, 90] width 712 height 43
click at [655, 95] on button "SENTAR" at bounding box center [643, 89] width 69 height 23
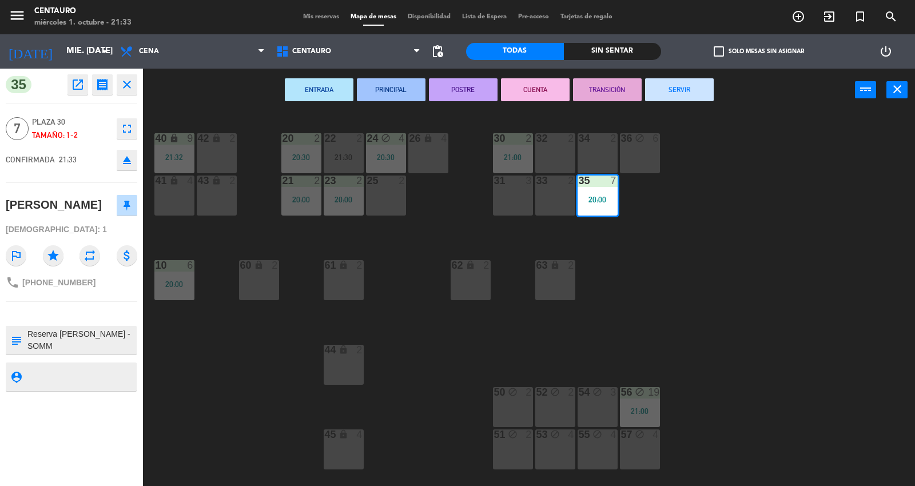
drag, startPoint x: 615, startPoint y: 203, endPoint x: 374, endPoint y: 362, distance: 289.4
drag, startPoint x: 611, startPoint y: 178, endPoint x: 342, endPoint y: 349, distance: 319.1
click at [342, 349] on div "20 2 20:30 22 2 21:30 24 block 4 20:30 26 lock 4 40 lock 9 21:32 42 lock 2 30 2…" at bounding box center [533, 300] width 763 height 375
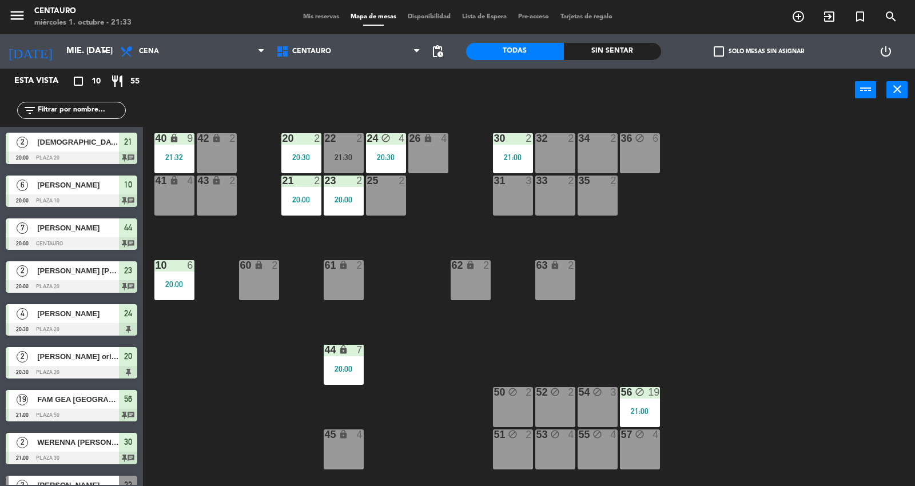
click at [444, 340] on div "20 2 20:30 22 2 21:30 24 block 4 20:30 26 lock 4 40 lock 9 21:32 42 lock 2 30 2…" at bounding box center [533, 300] width 763 height 375
